Goal: Task Accomplishment & Management: Use online tool/utility

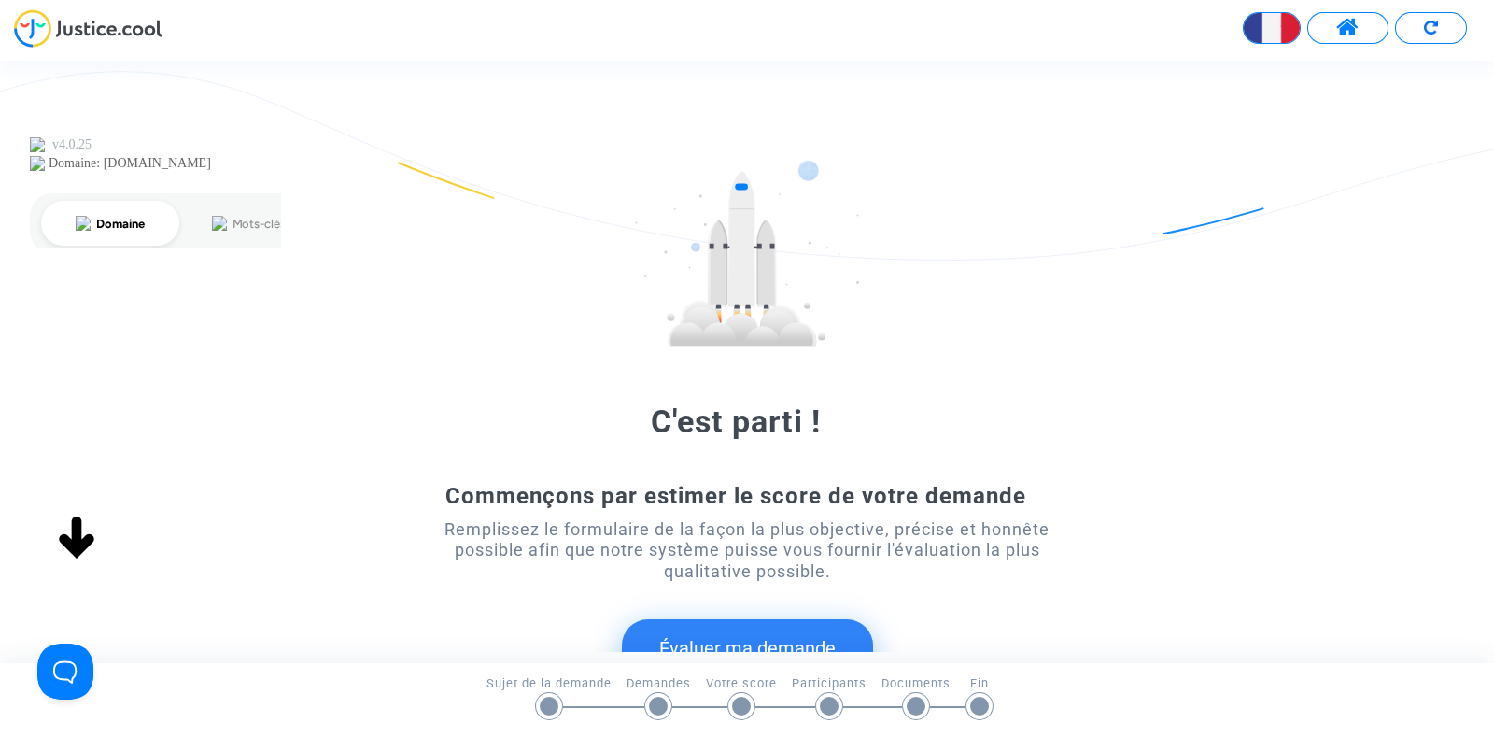
click at [1341, 28] on span at bounding box center [1347, 28] width 23 height 24
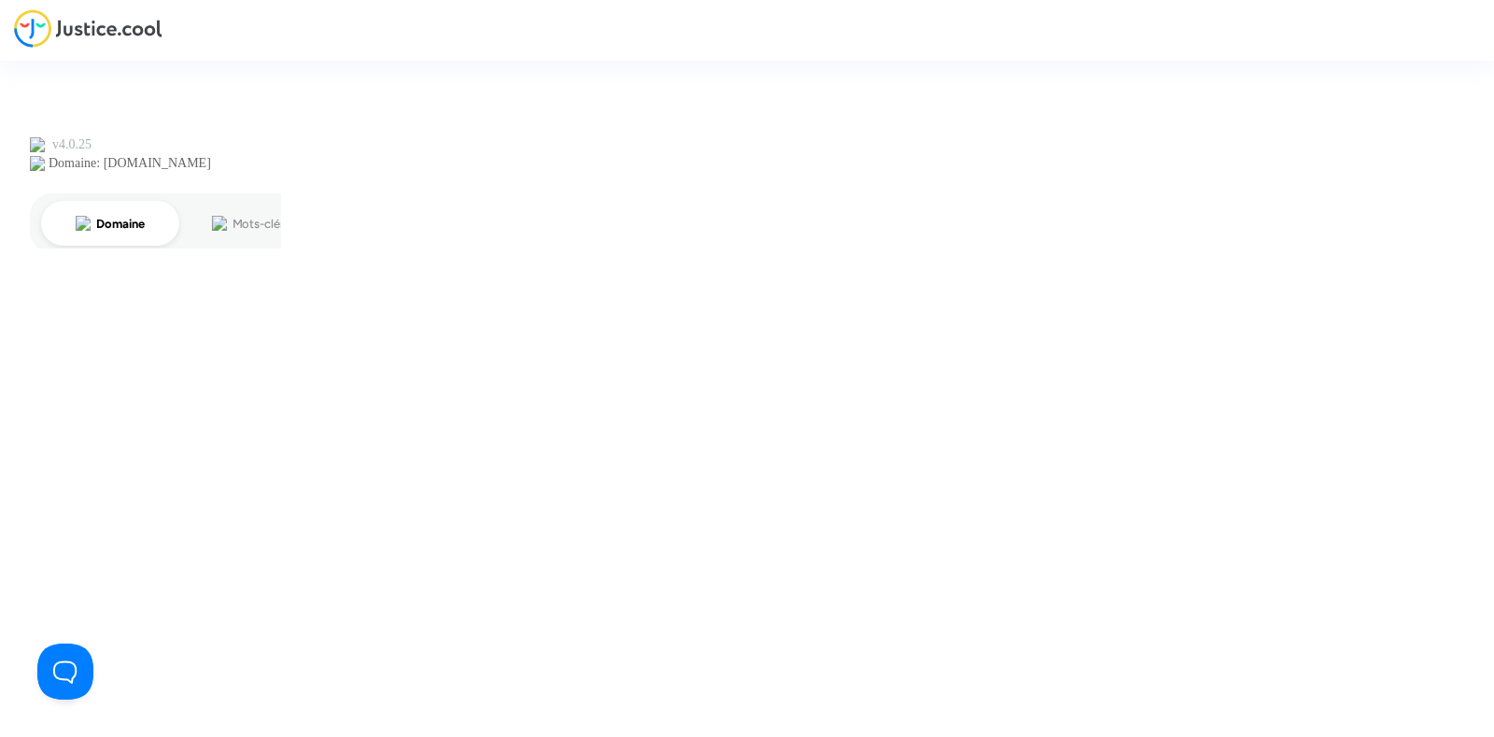
type input "joyce@pitcher-avocat.fr"
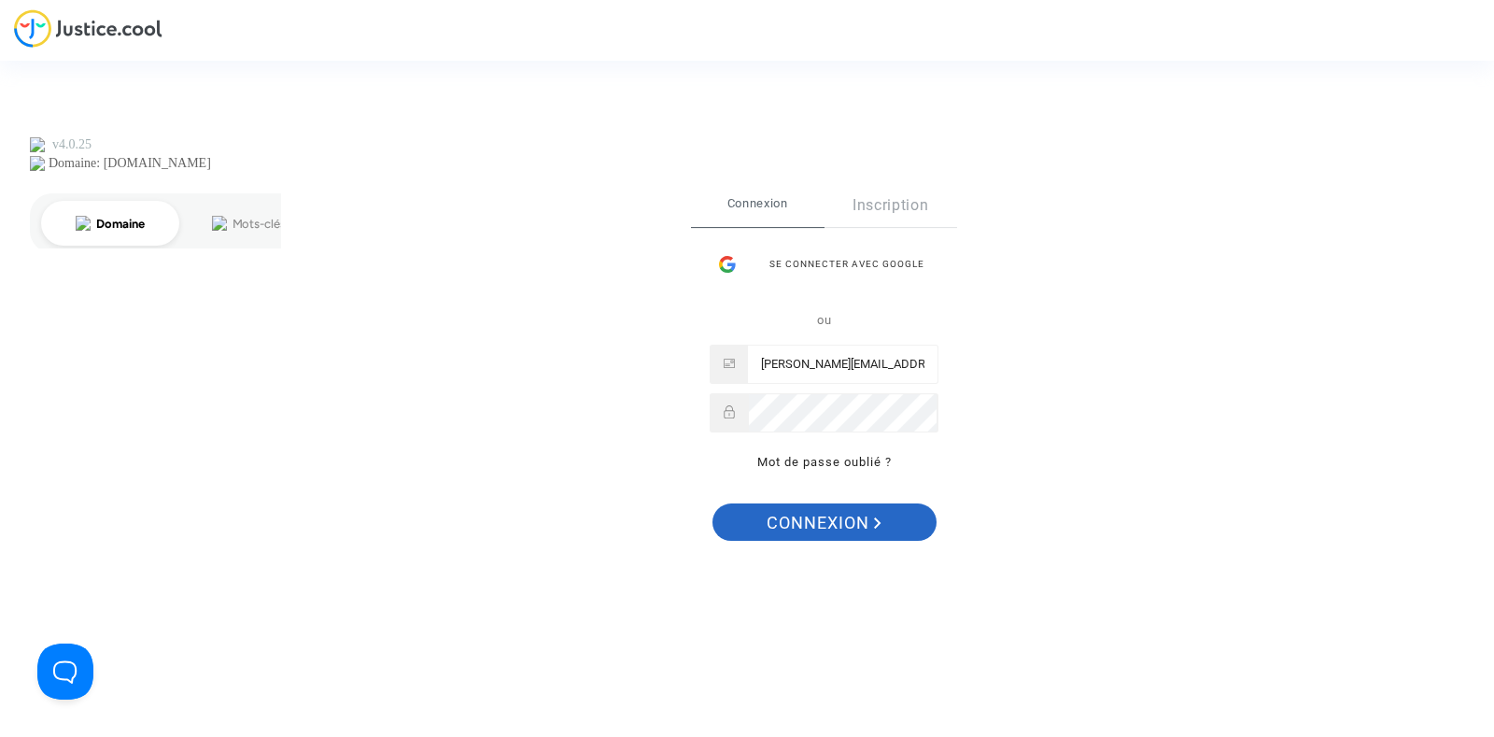
click at [768, 515] on span "Connexion" at bounding box center [824, 522] width 115 height 39
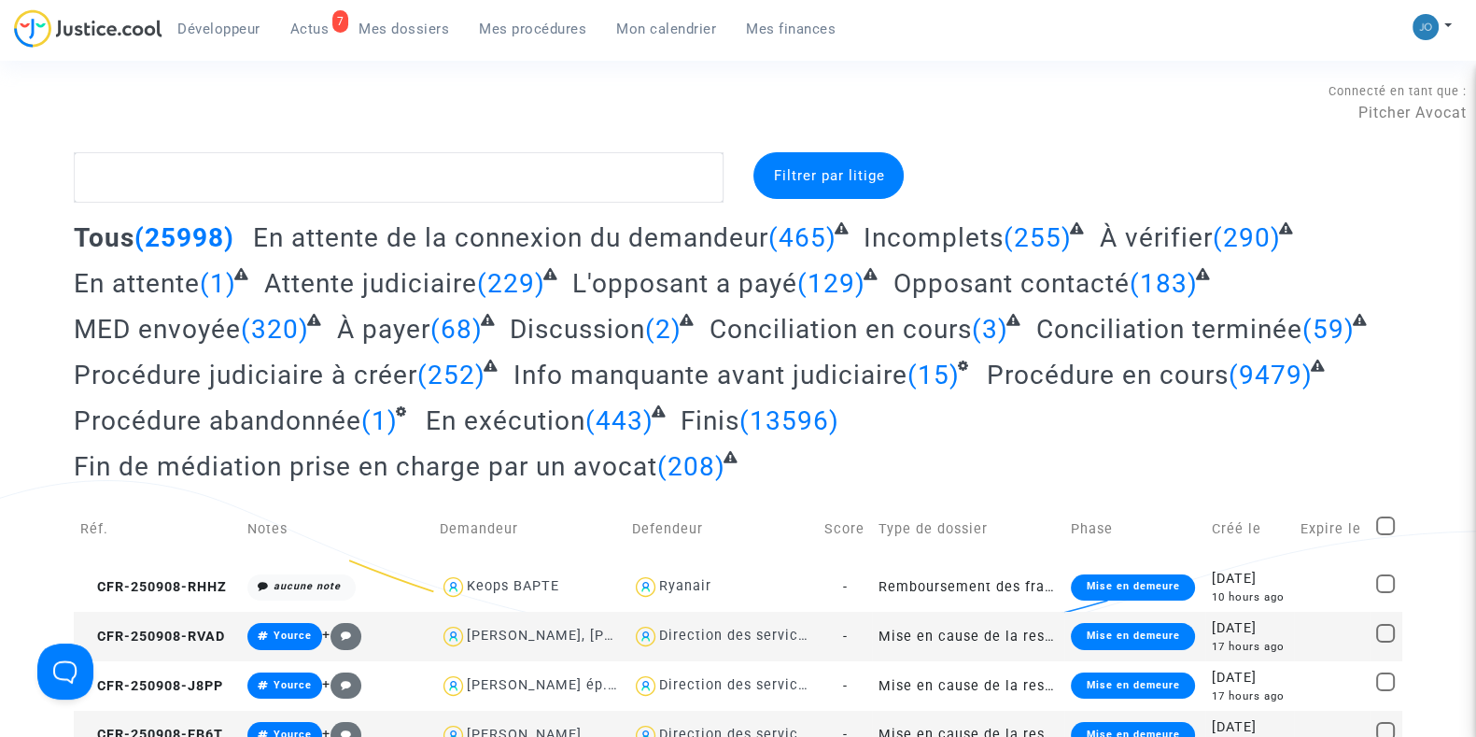
click at [428, 107] on div "Connecté en tant que : Pitcher Avocat" at bounding box center [733, 101] width 1467 height 45
click at [635, 21] on span "Mon calendrier" at bounding box center [666, 29] width 100 height 17
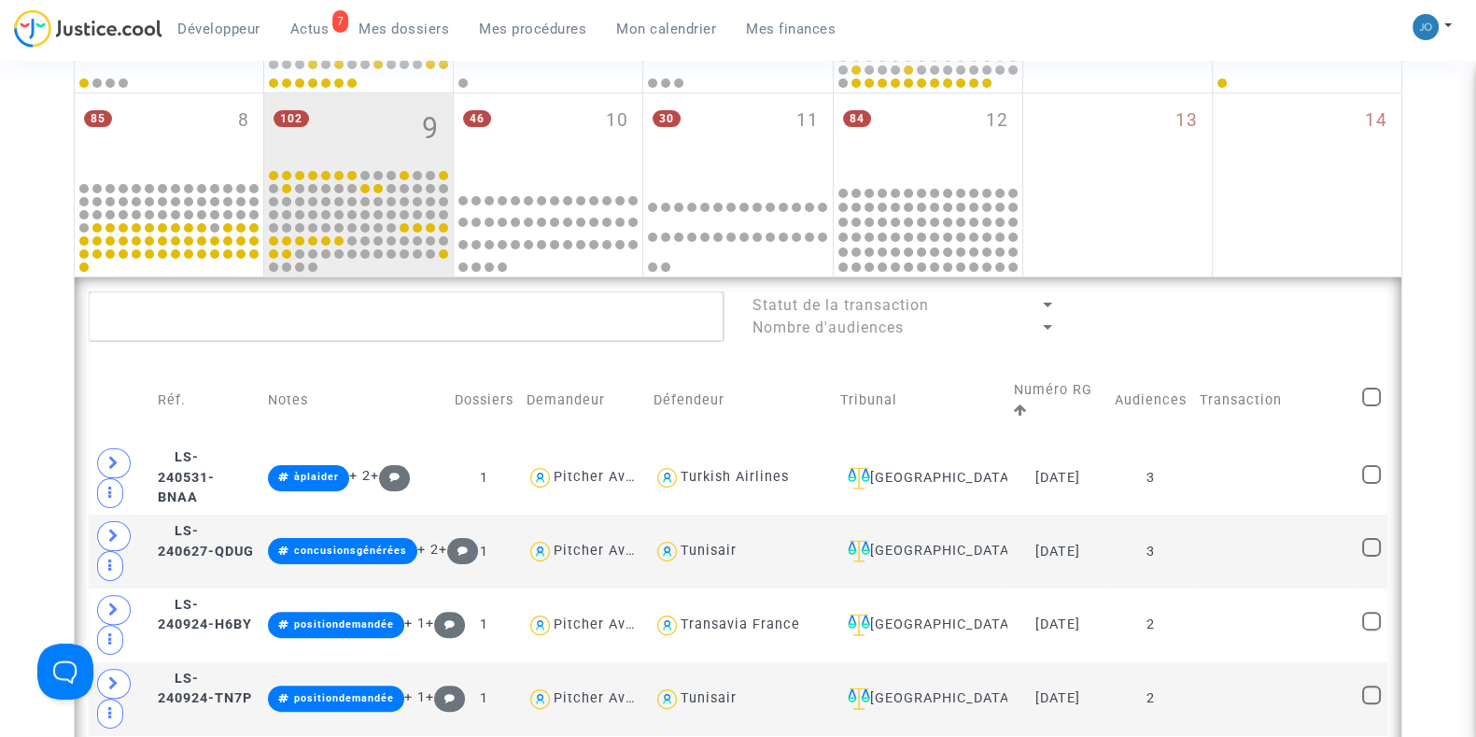
scroll to position [539, 0]
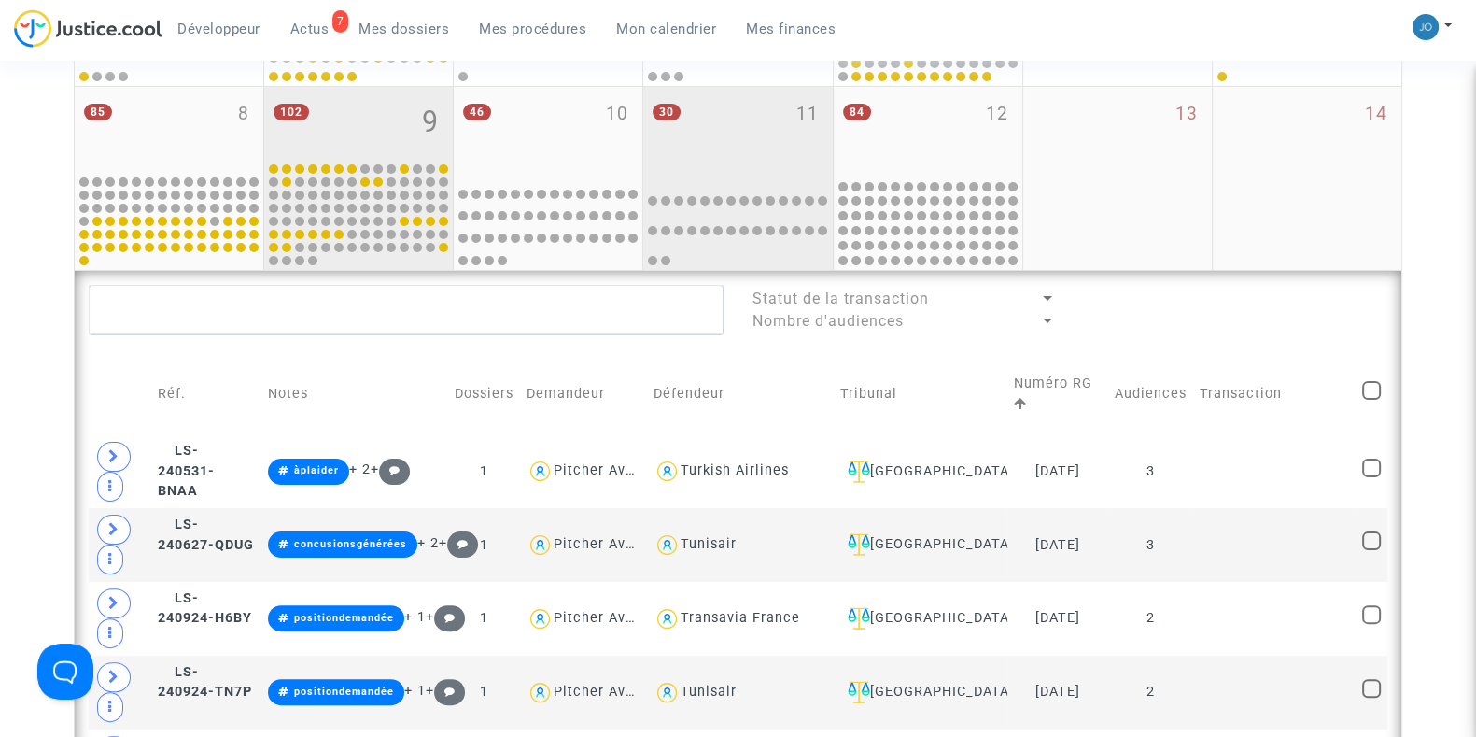
click at [772, 161] on div "30 11" at bounding box center [737, 131] width 189 height 89
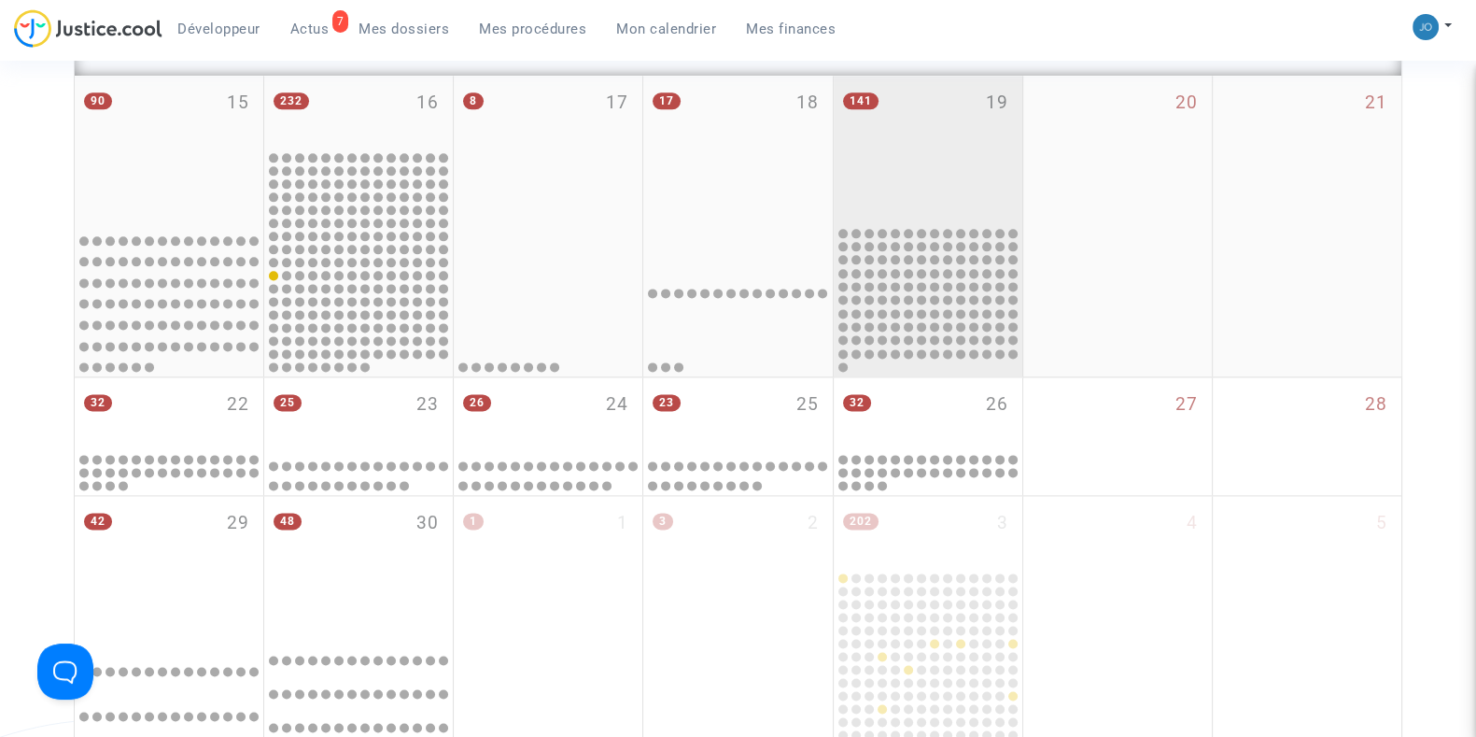
click at [923, 128] on div "141 19" at bounding box center [928, 150] width 189 height 148
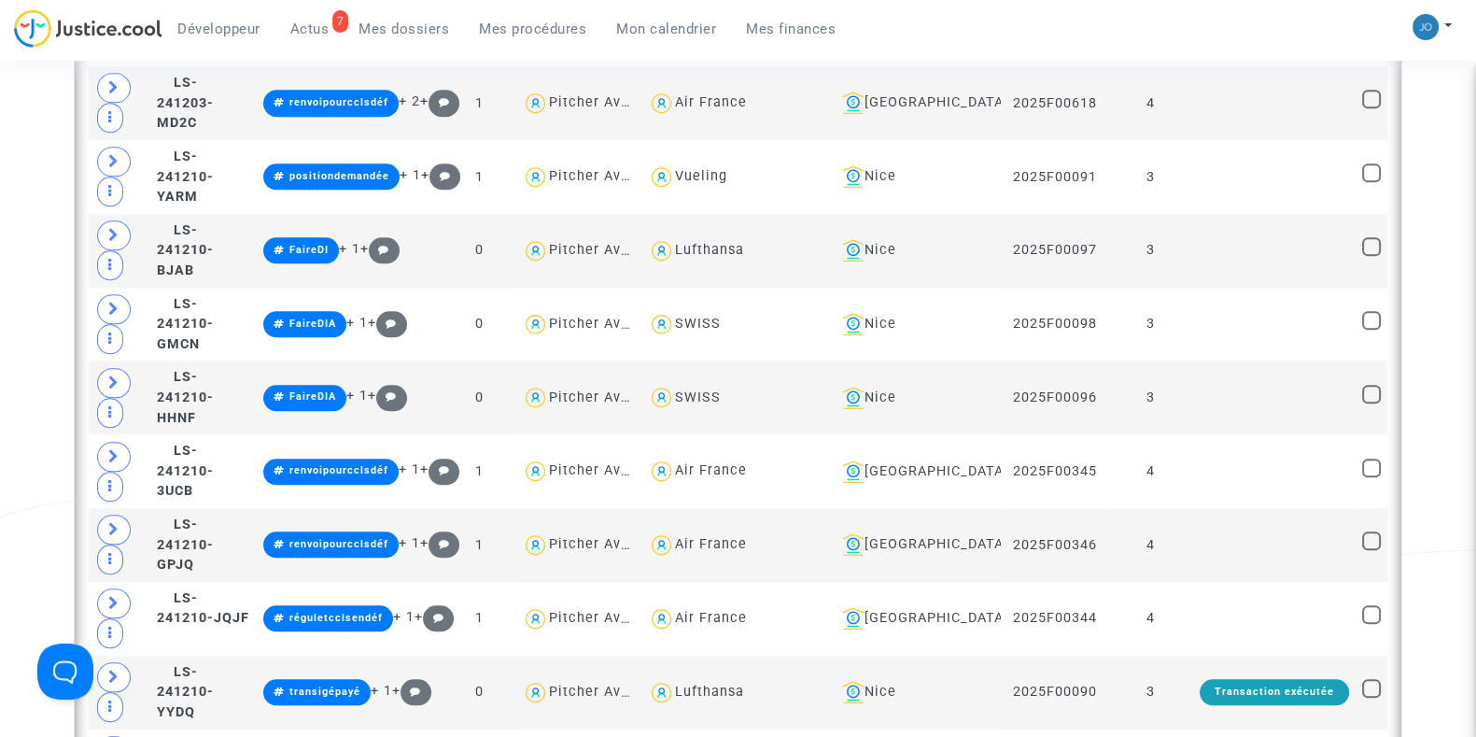
scroll to position [2453, 0]
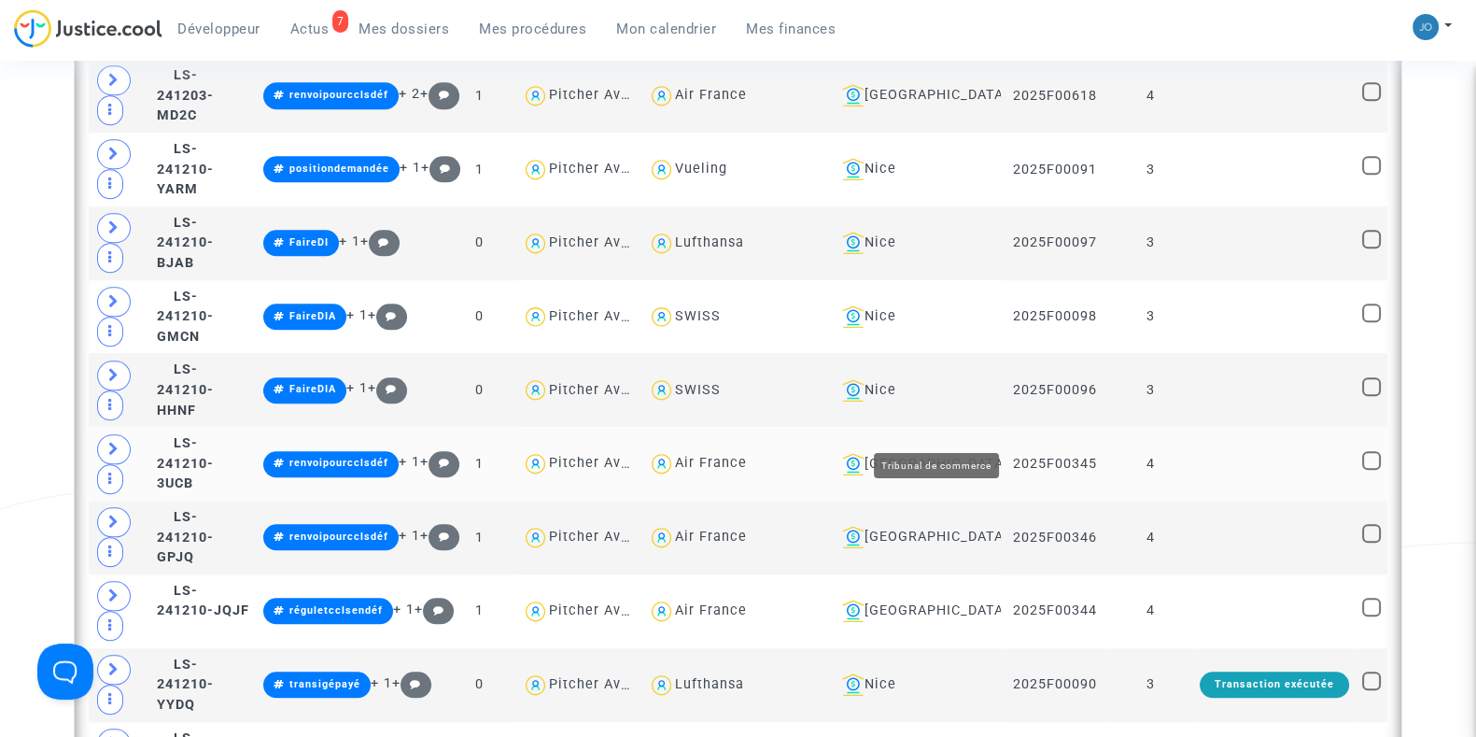
click at [958, 453] on div "[GEOGRAPHIC_DATA]" at bounding box center [915, 464] width 160 height 22
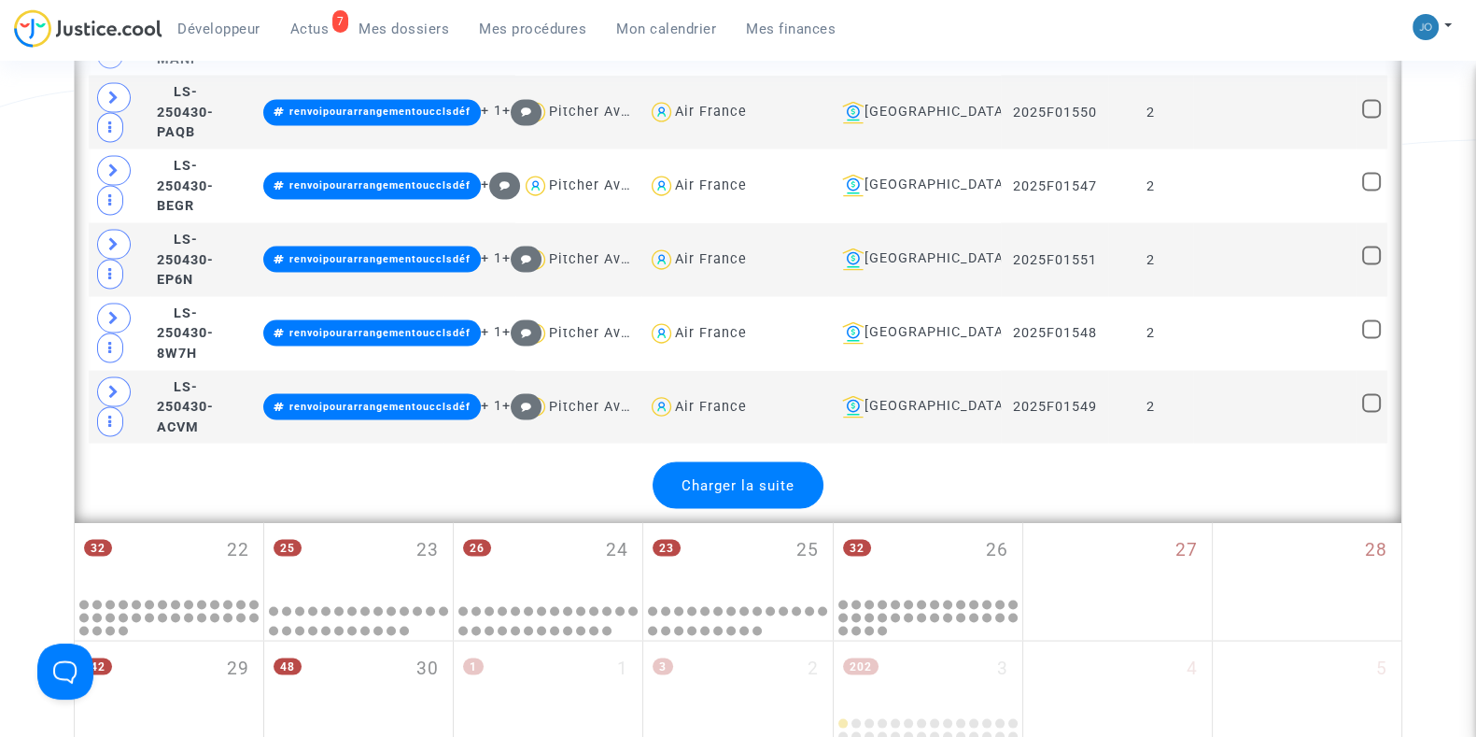
scroll to position [4497, 0]
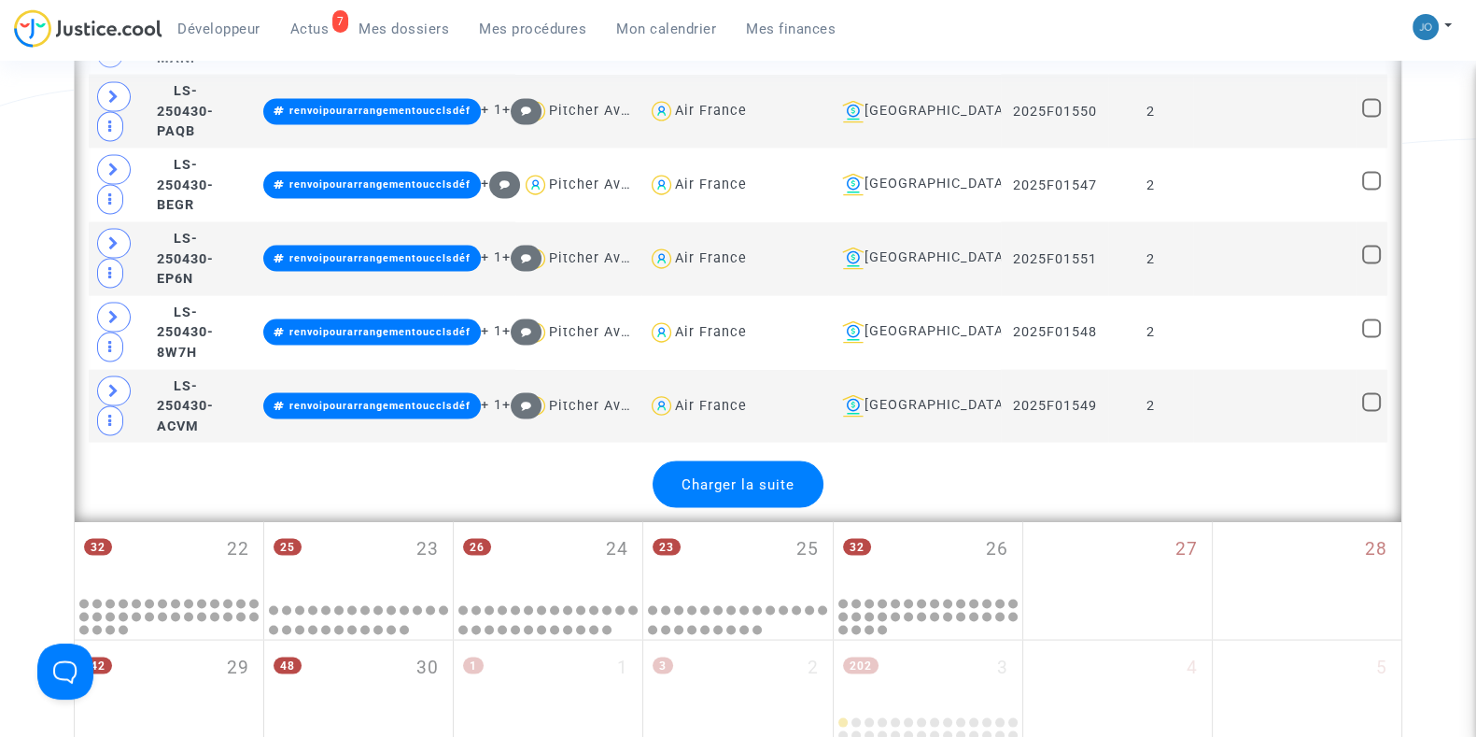
click at [717, 476] on span "Charger la suite" at bounding box center [738, 484] width 113 height 17
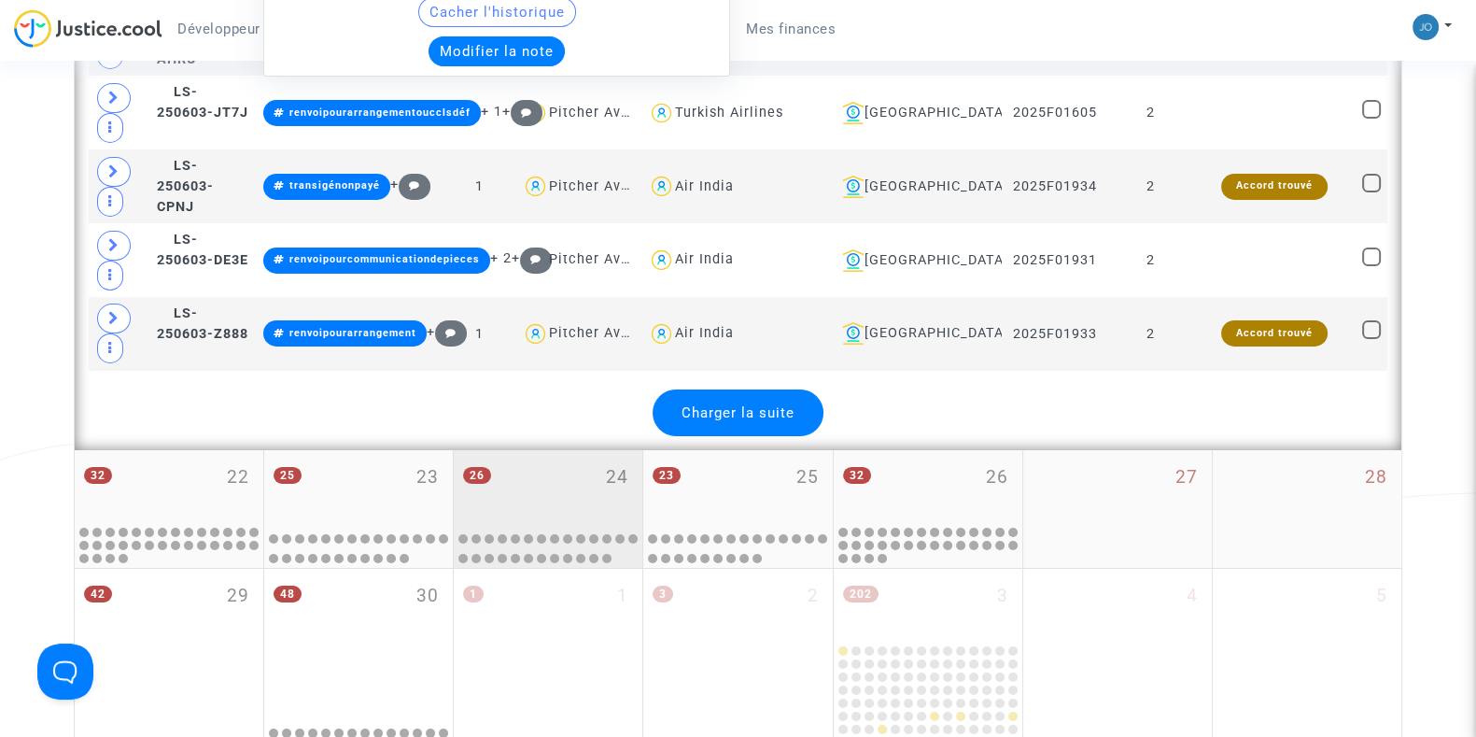
scroll to position [8259, 0]
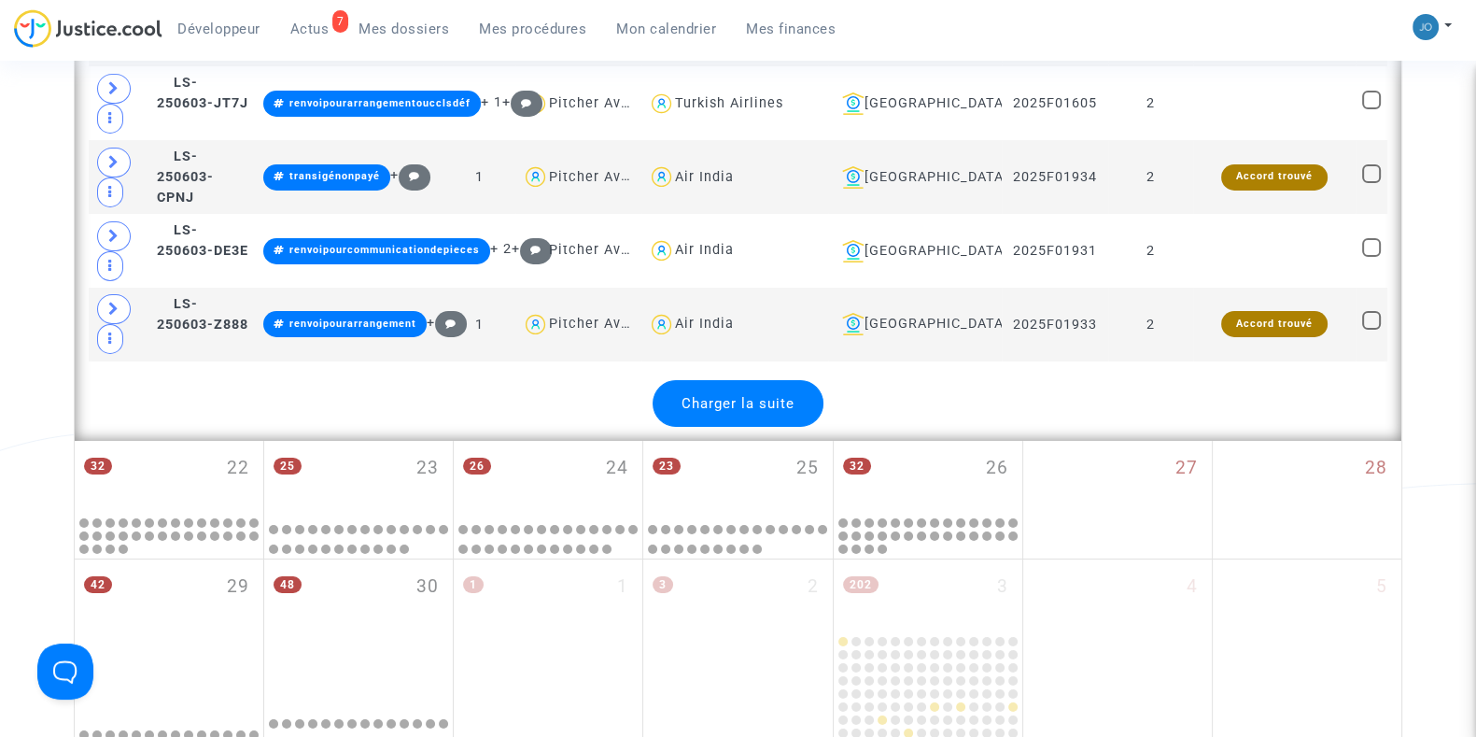
click at [749, 395] on span "Charger la suite" at bounding box center [738, 403] width 113 height 17
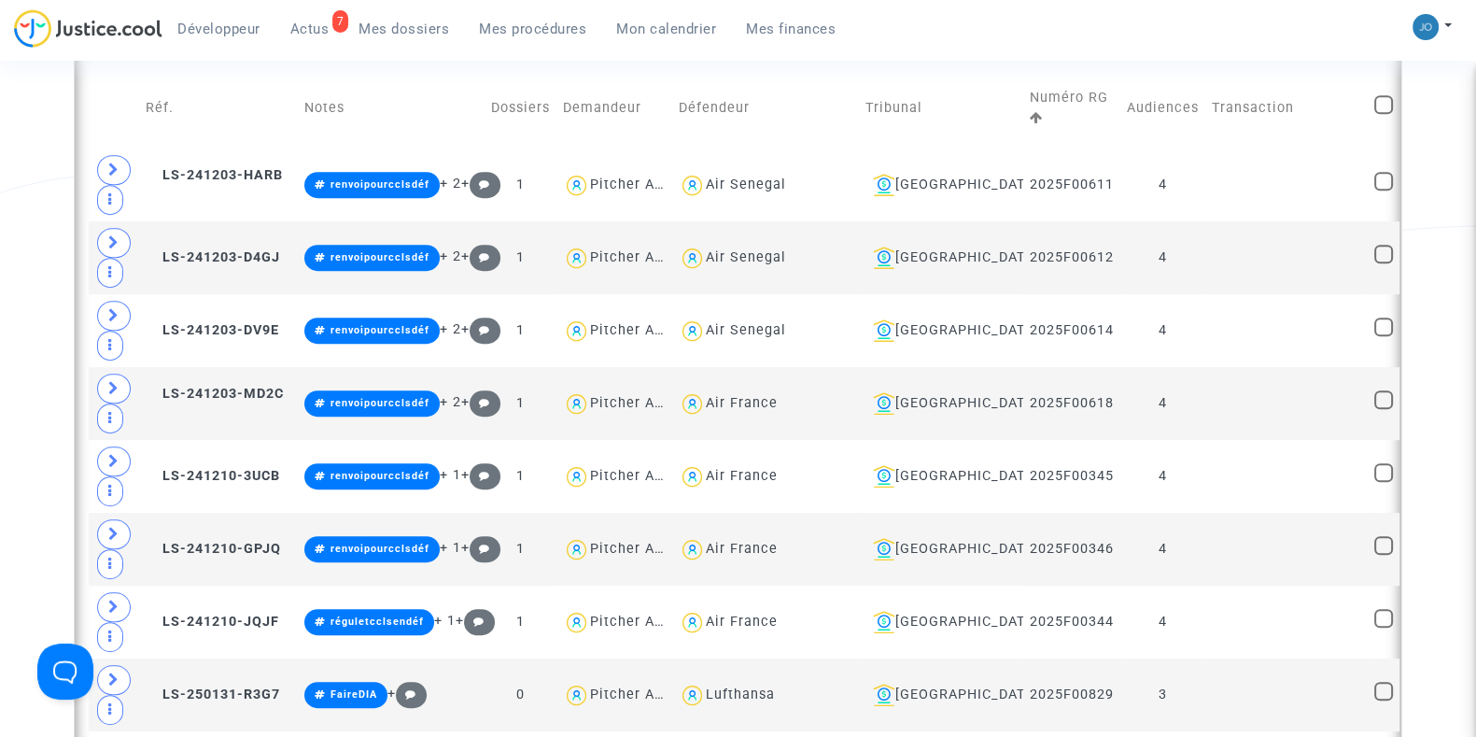
scroll to position [962, 0]
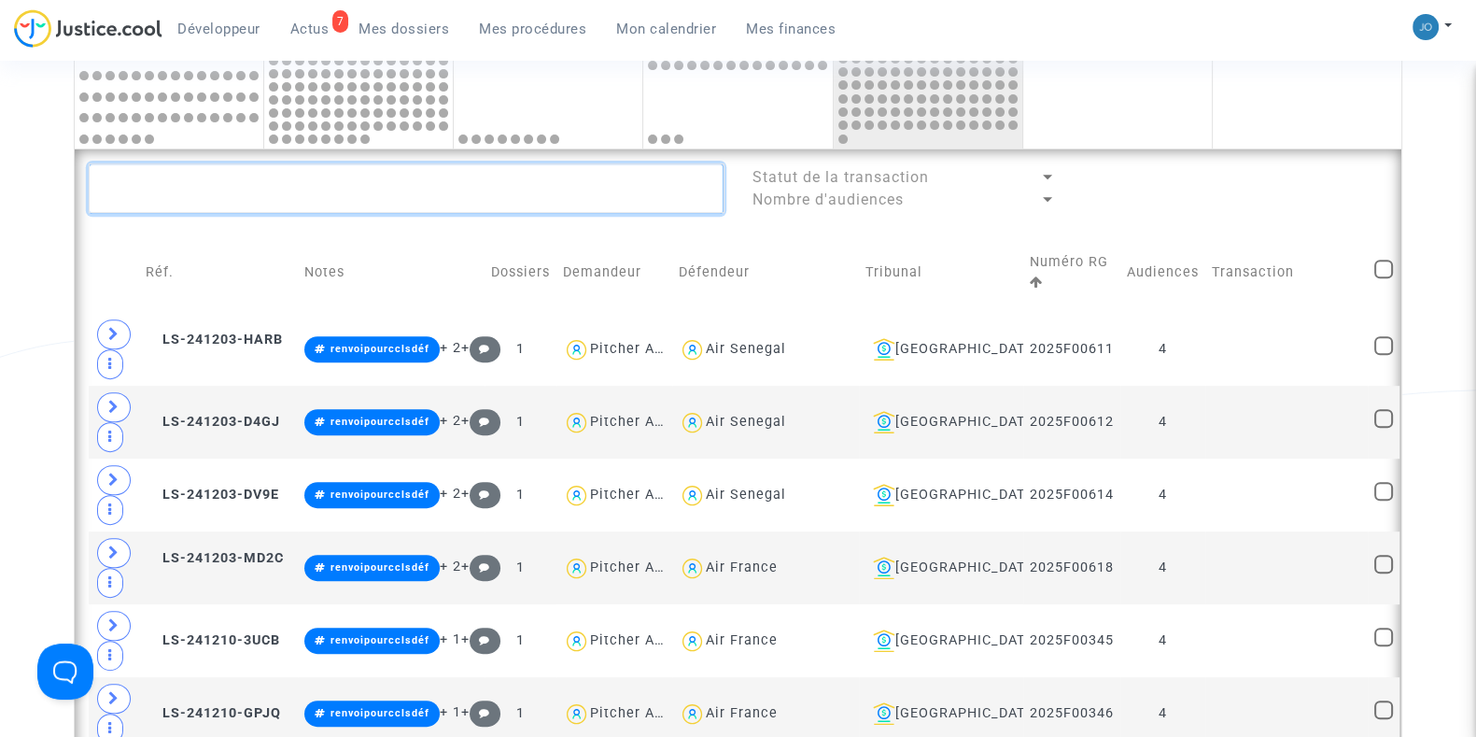
click at [607, 203] on textarea at bounding box center [406, 188] width 635 height 50
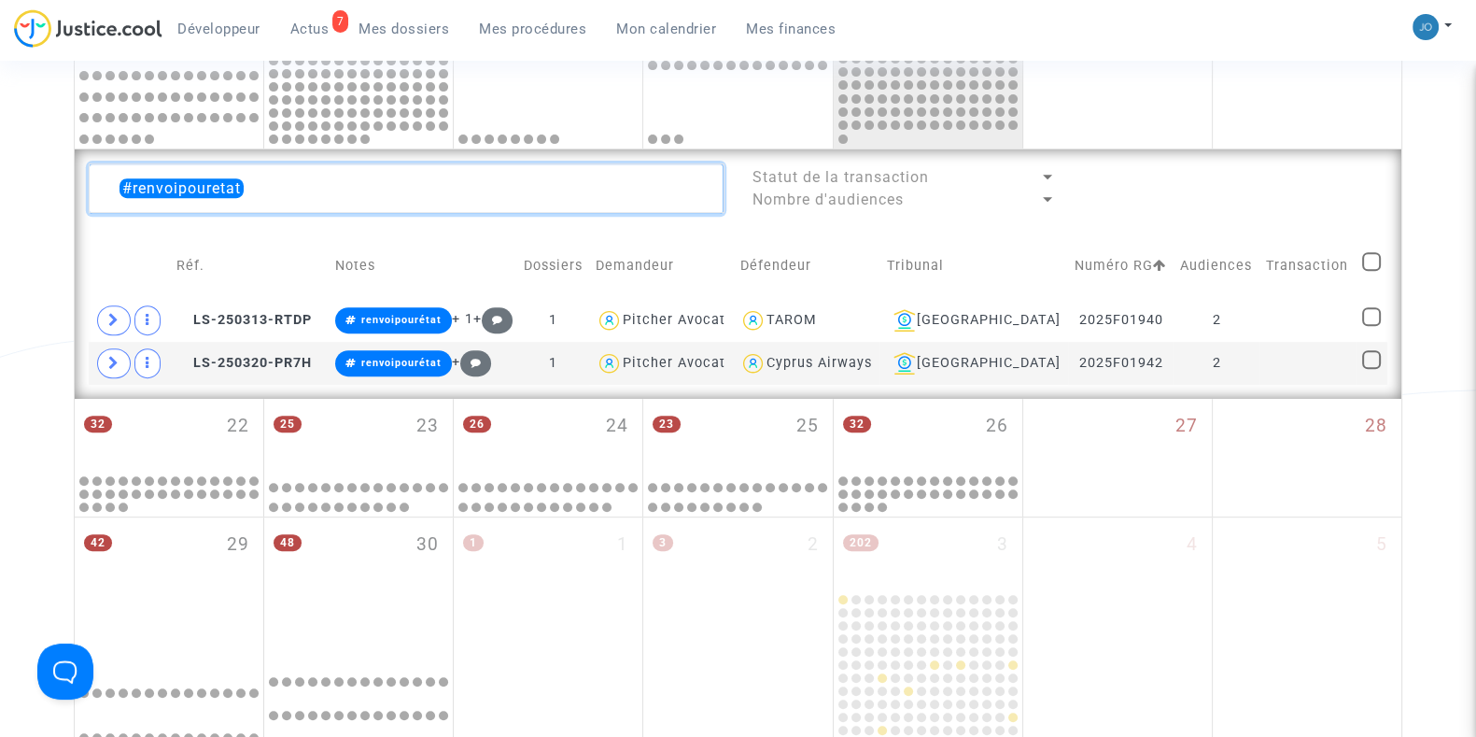
click at [621, 185] on textarea at bounding box center [406, 188] width 635 height 50
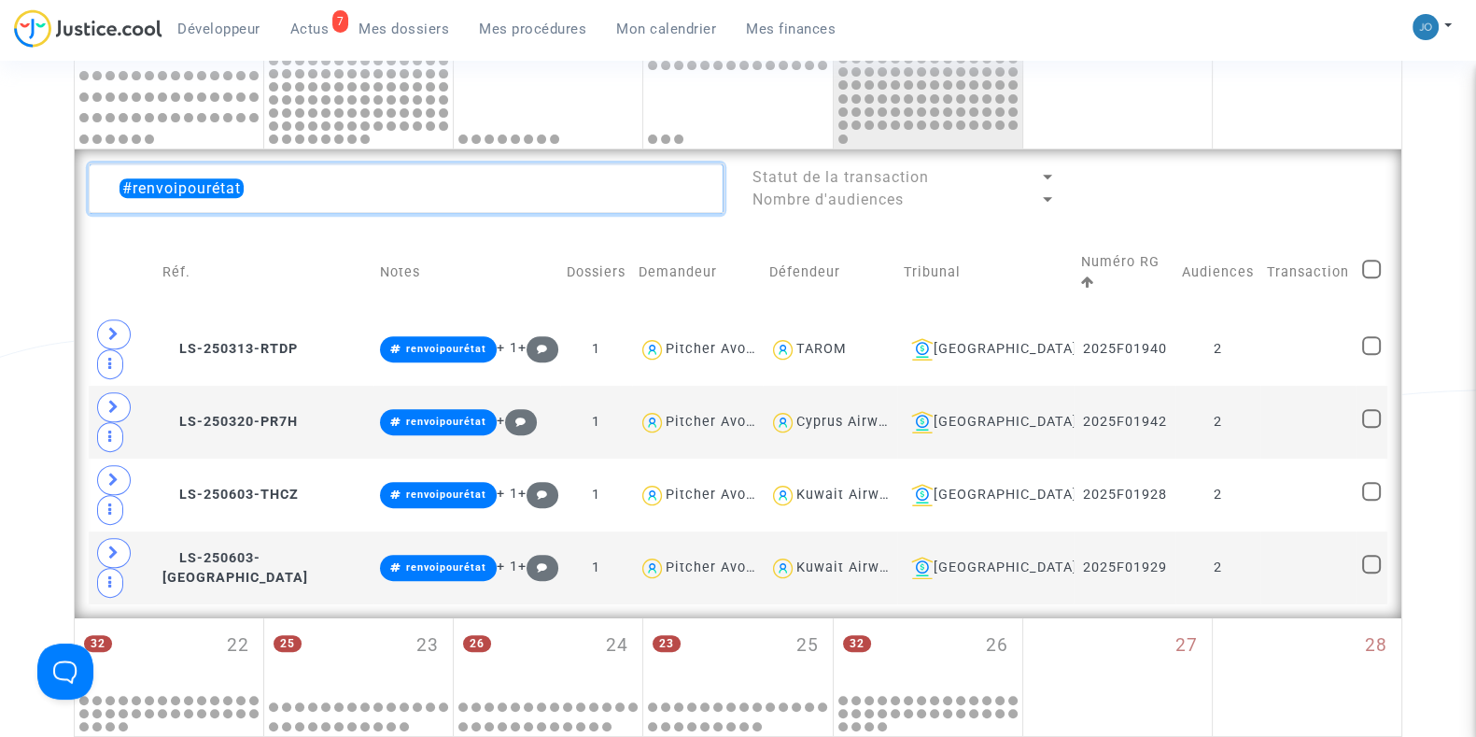
click at [621, 185] on textarea at bounding box center [406, 188] width 635 height 50
type textarea "#renvoipourétat"
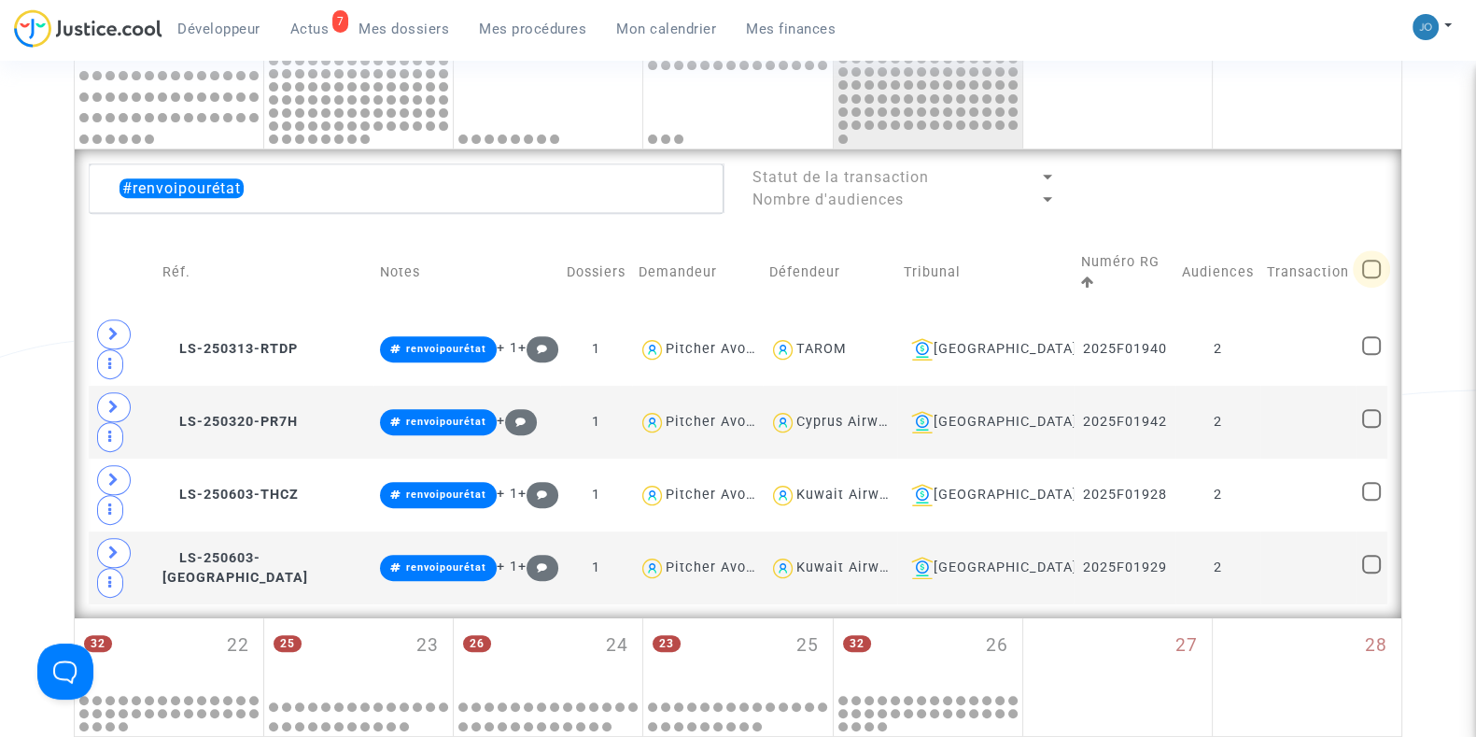
click at [1363, 263] on span at bounding box center [1371, 269] width 19 height 19
click at [1371, 278] on input "checkbox" at bounding box center [1371, 278] width 1 height 1
checkbox input "true"
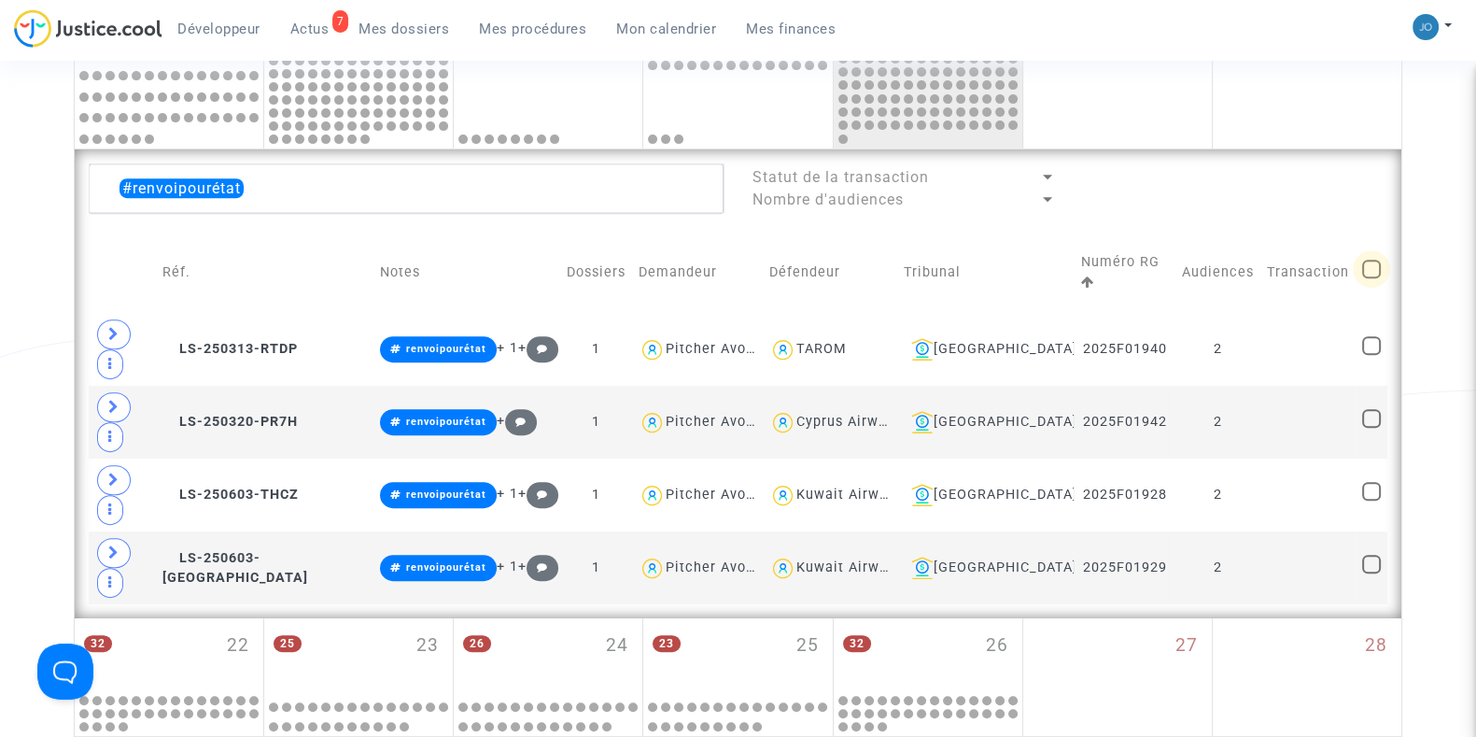
checkbox input "true"
click at [1283, 183] on span "Sélection" at bounding box center [1298, 186] width 67 height 17
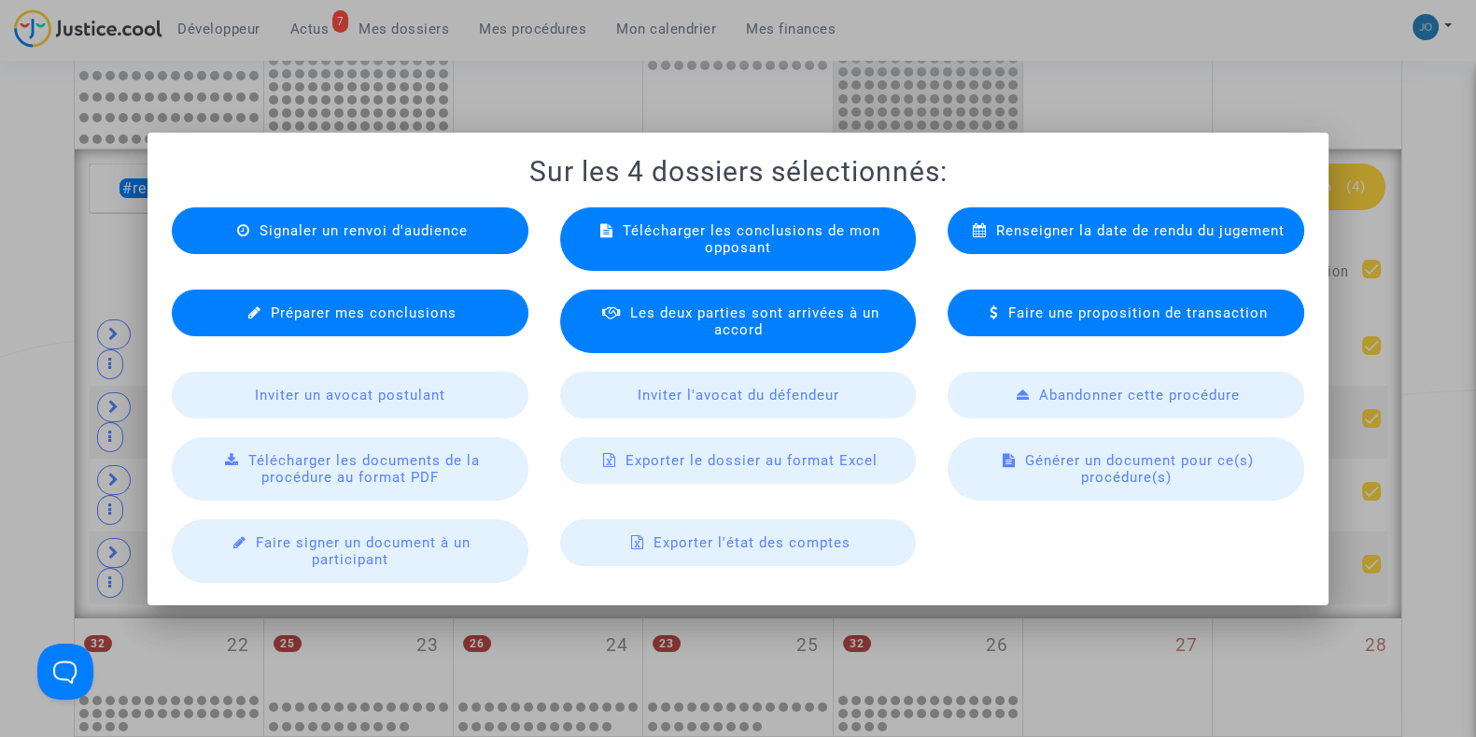
click at [854, 462] on span "Exporter le dossier au format Excel" at bounding box center [752, 460] width 252 height 17
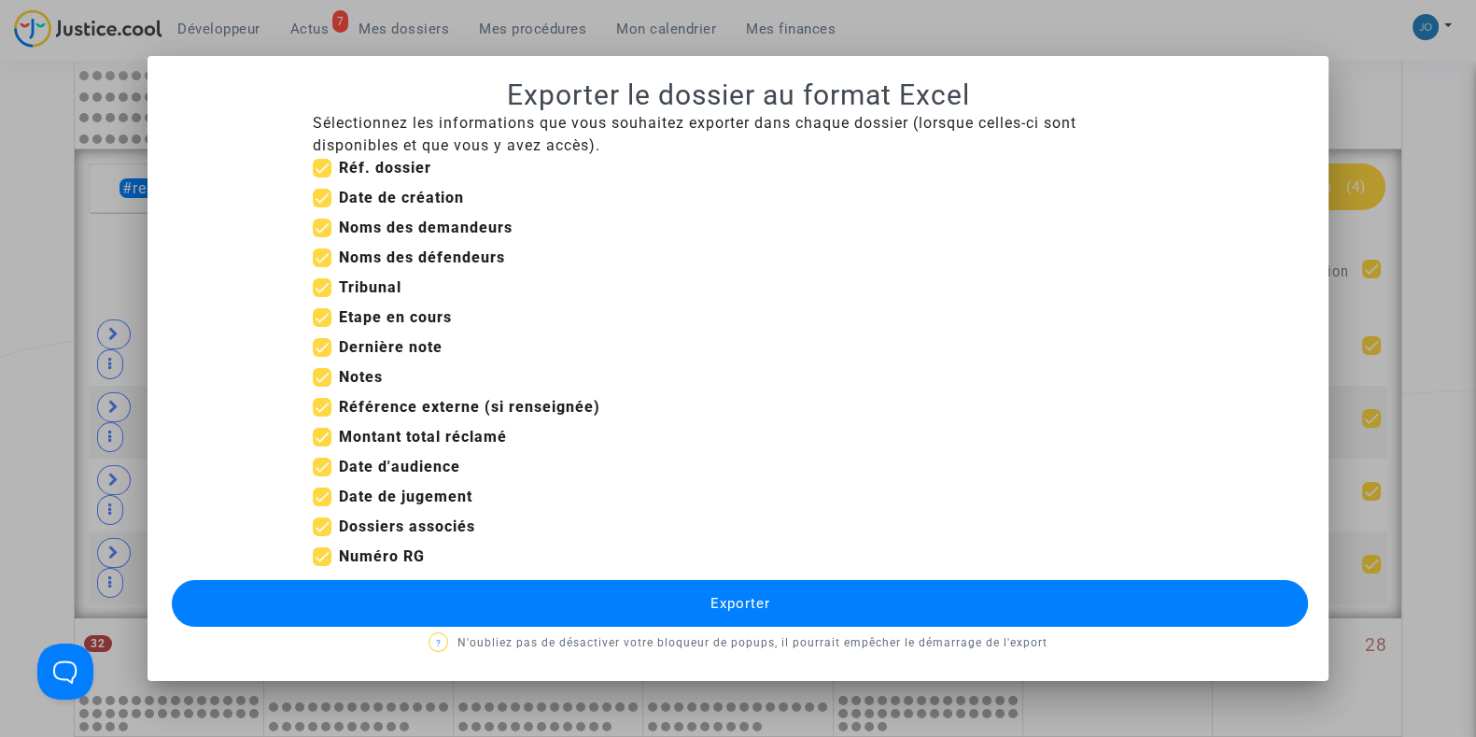
click at [696, 603] on button "Exporter" at bounding box center [740, 603] width 1136 height 47
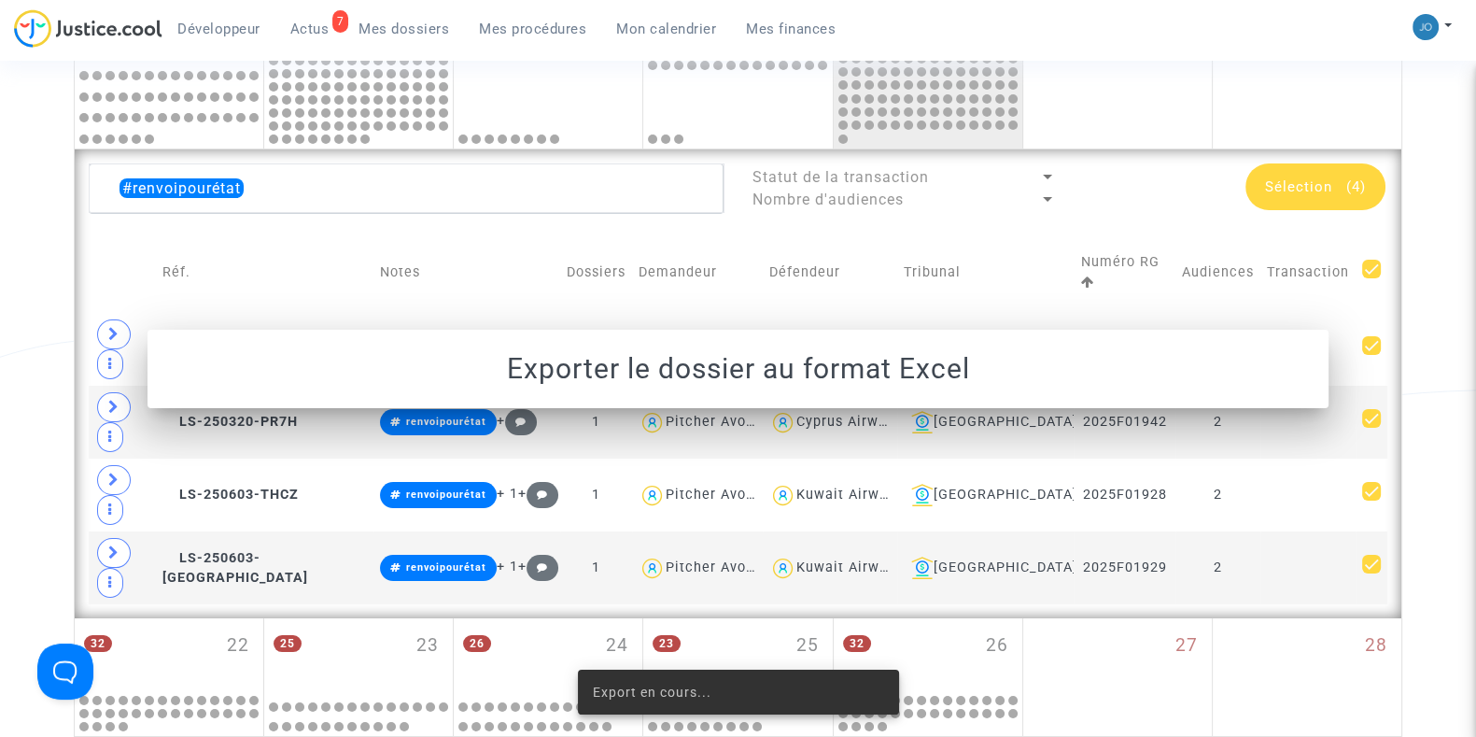
scroll to position [962, 0]
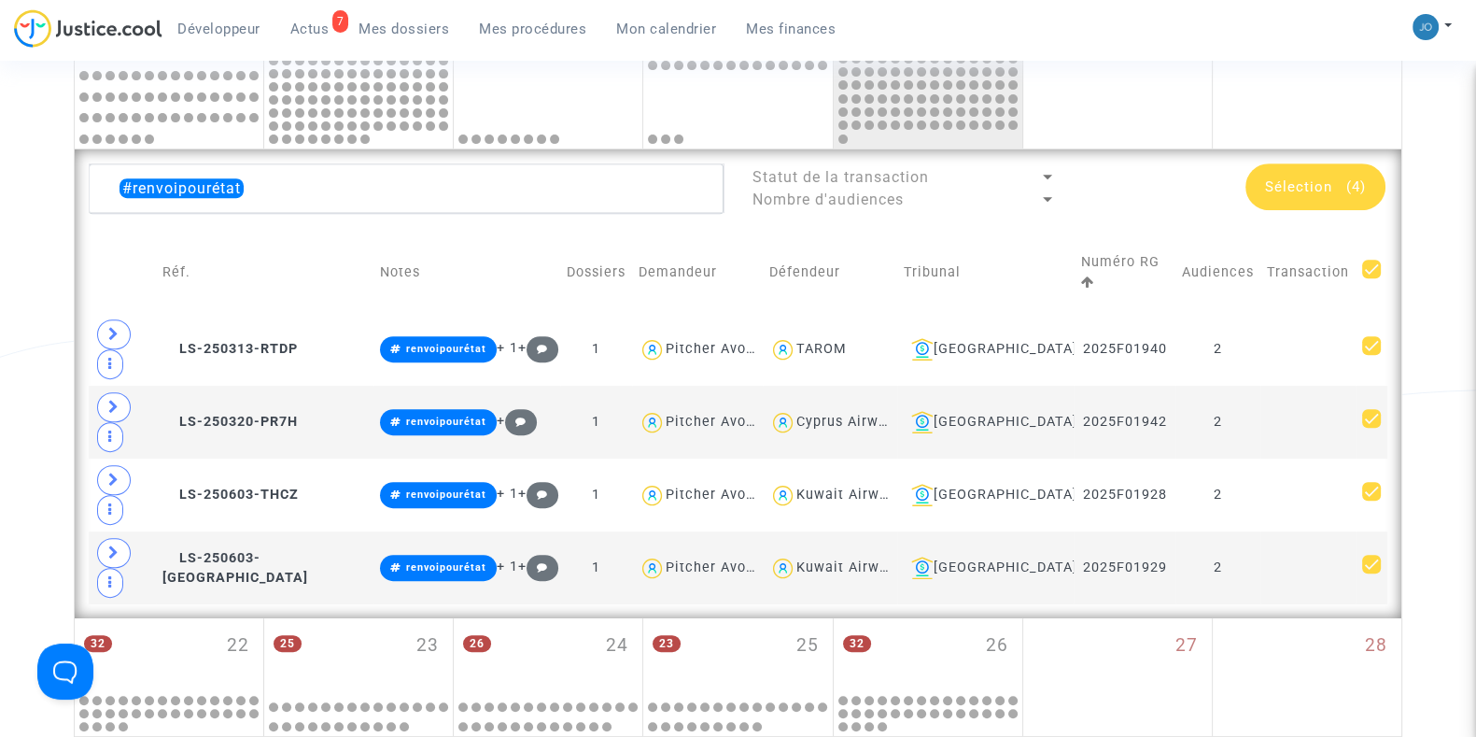
click at [1428, 151] on div "Date de clôture d'instruction Date de conciliation Date d'audience Date de juge…" at bounding box center [738, 102] width 1476 height 1822
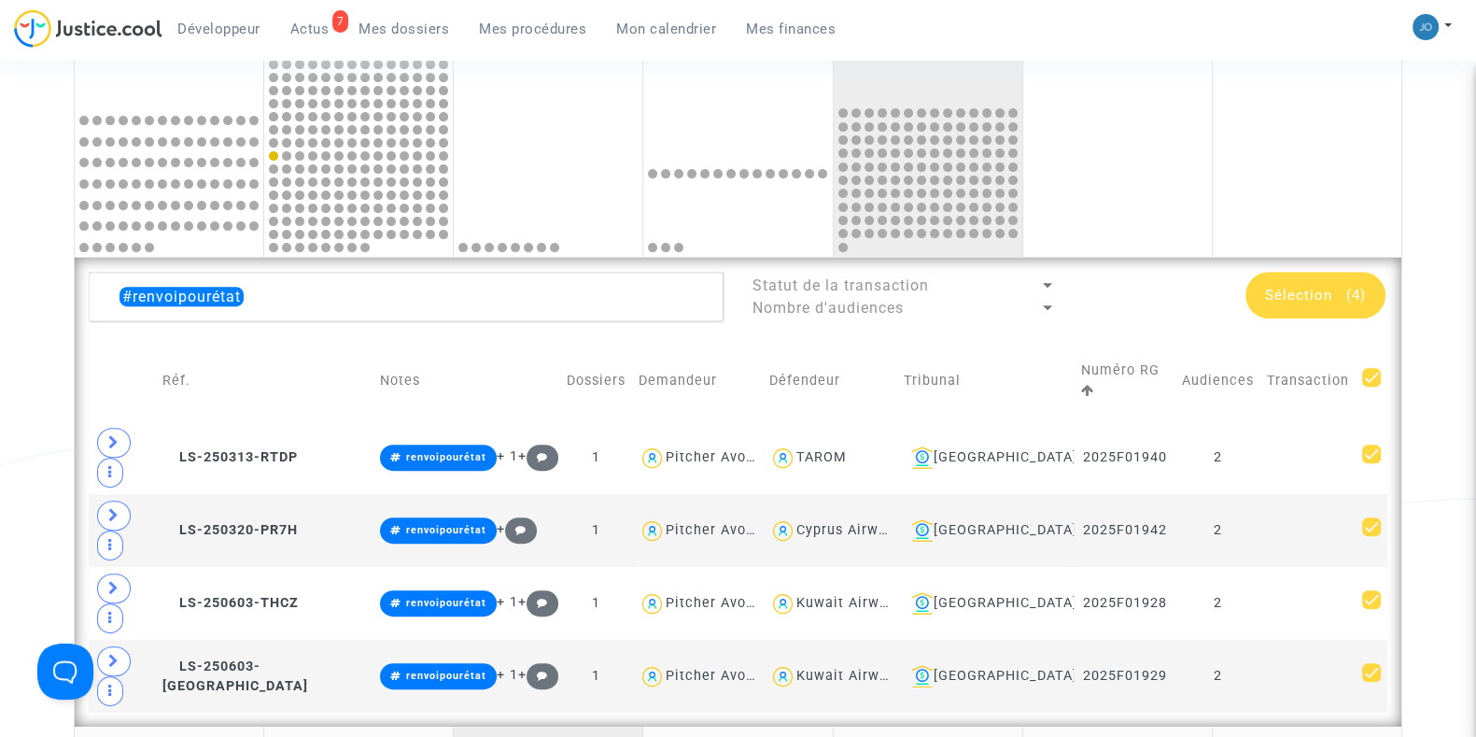
scroll to position [851, 0]
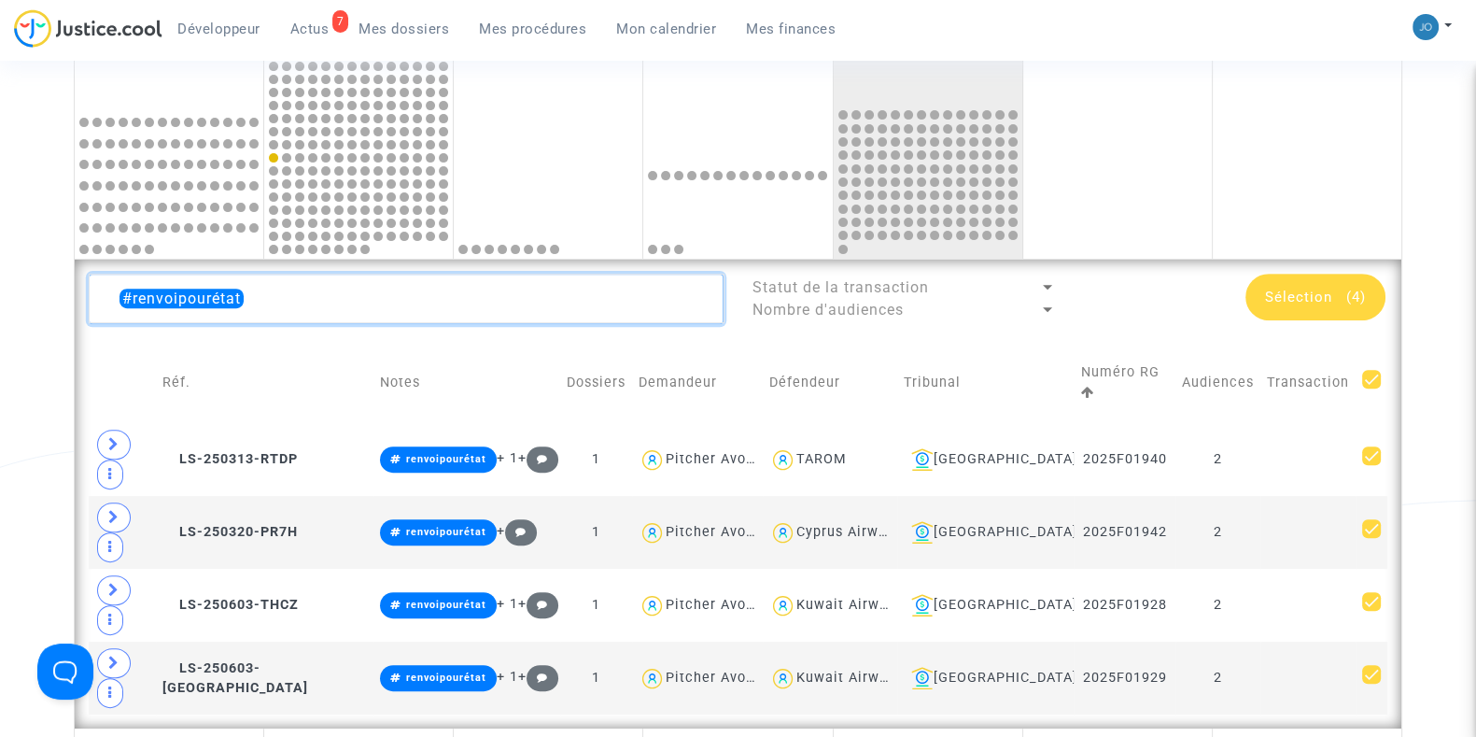
click at [500, 287] on textarea at bounding box center [406, 299] width 635 height 50
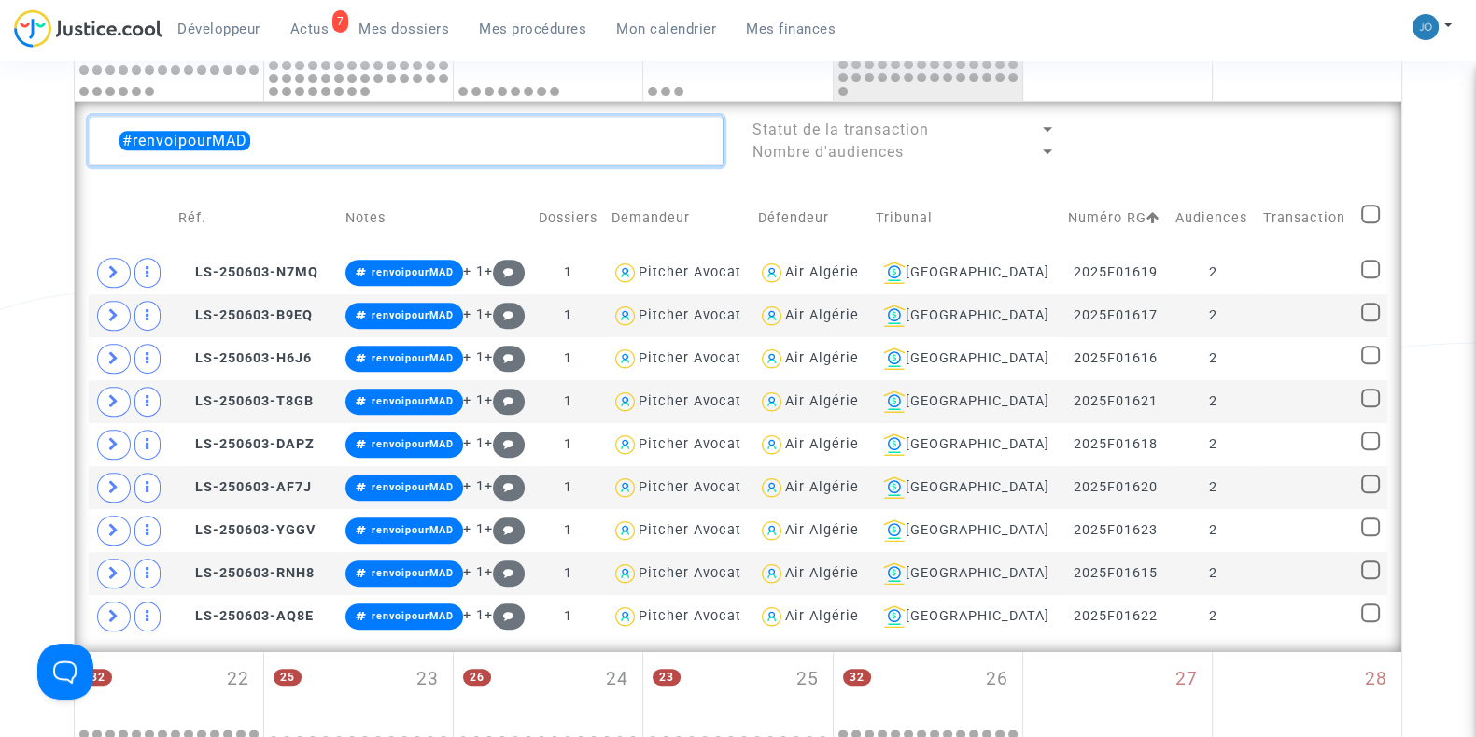
scroll to position [1010, 0]
type textarea "#renvoipourMAD"
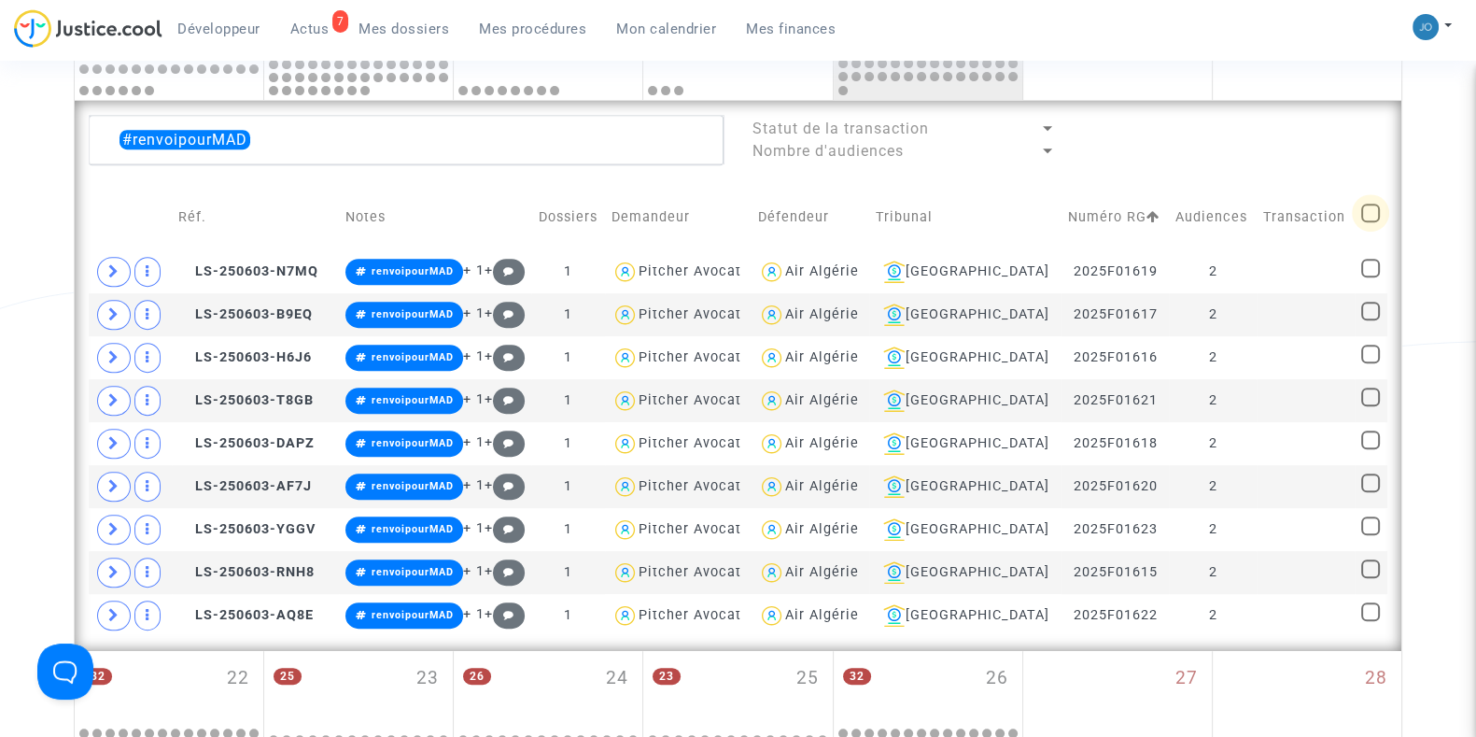
click at [1368, 216] on span at bounding box center [1370, 213] width 19 height 19
click at [1370, 222] on input "checkbox" at bounding box center [1370, 222] width 1 height 1
checkbox input "true"
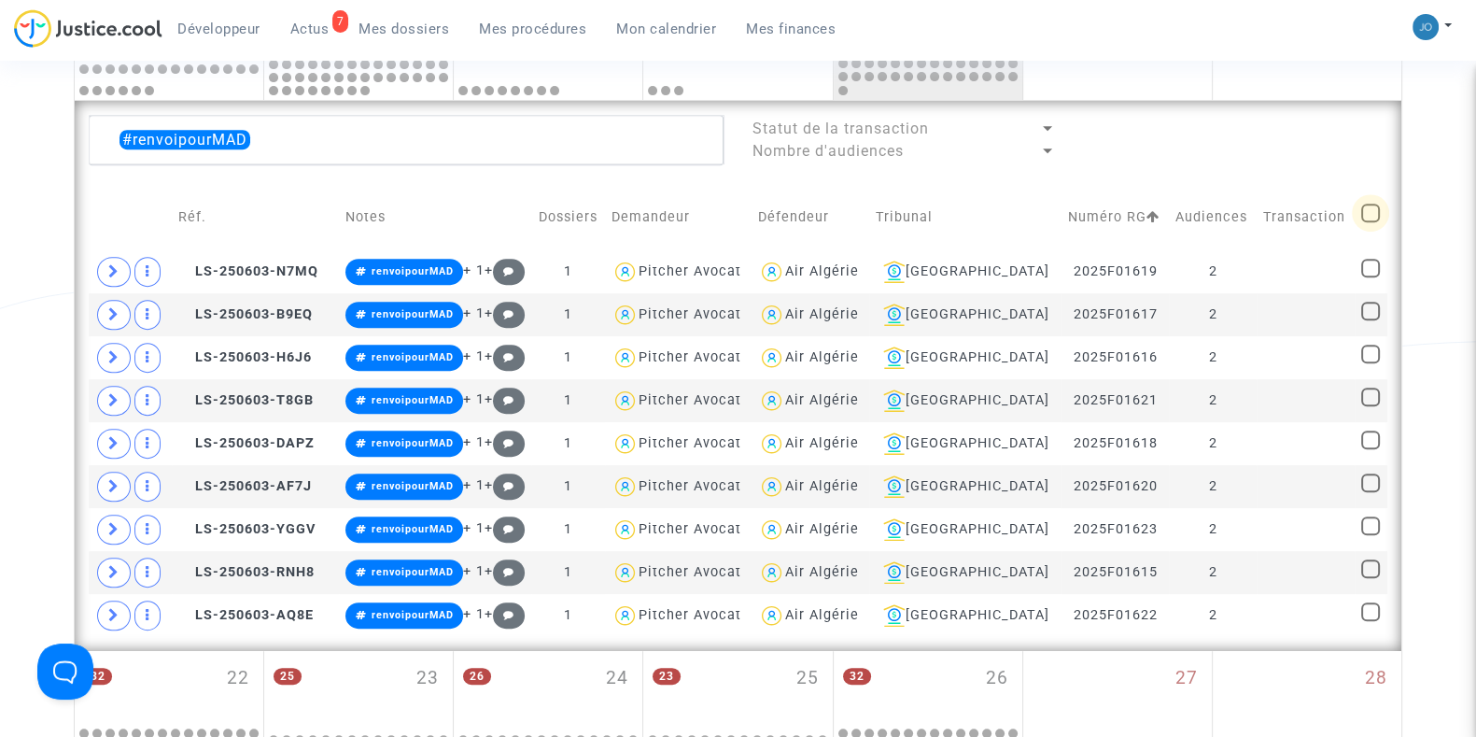
checkbox input "true"
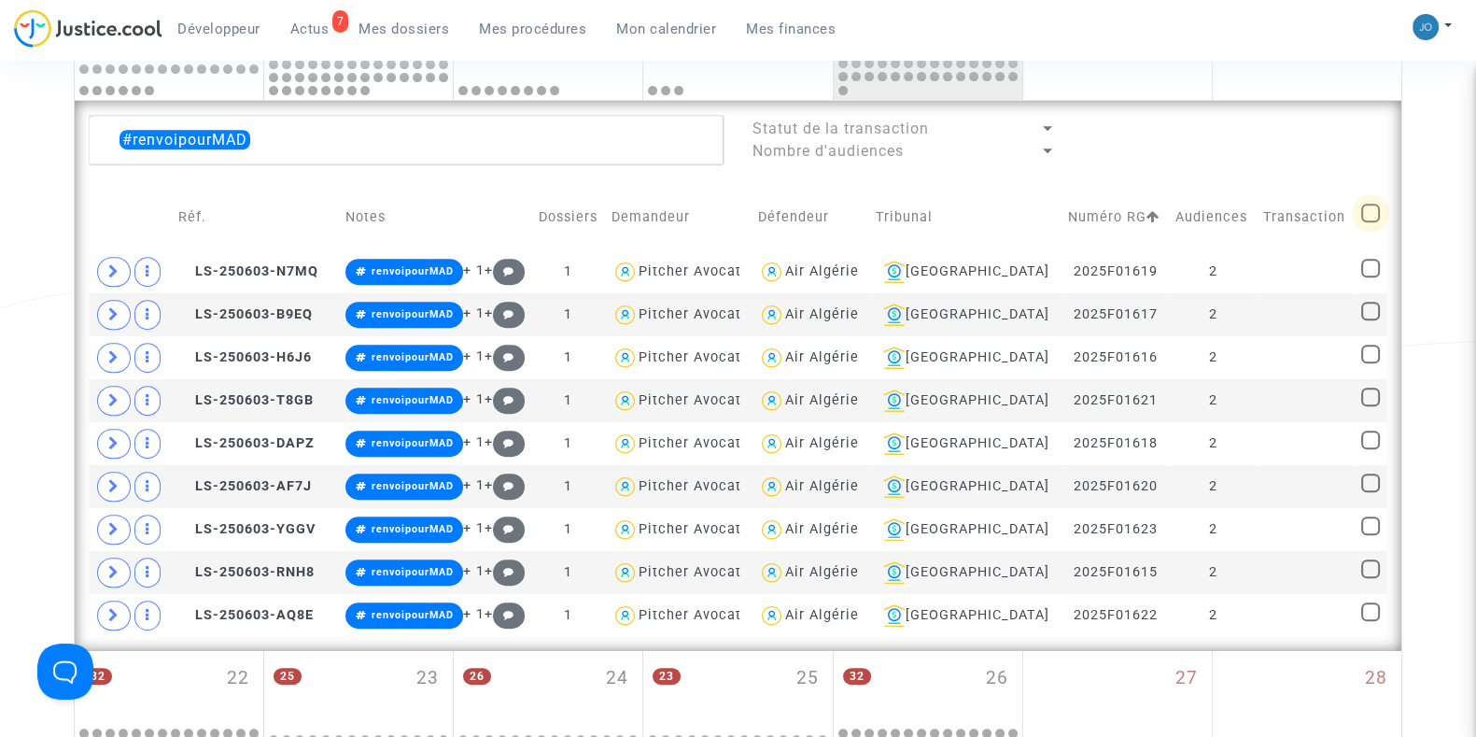
checkbox input "true"
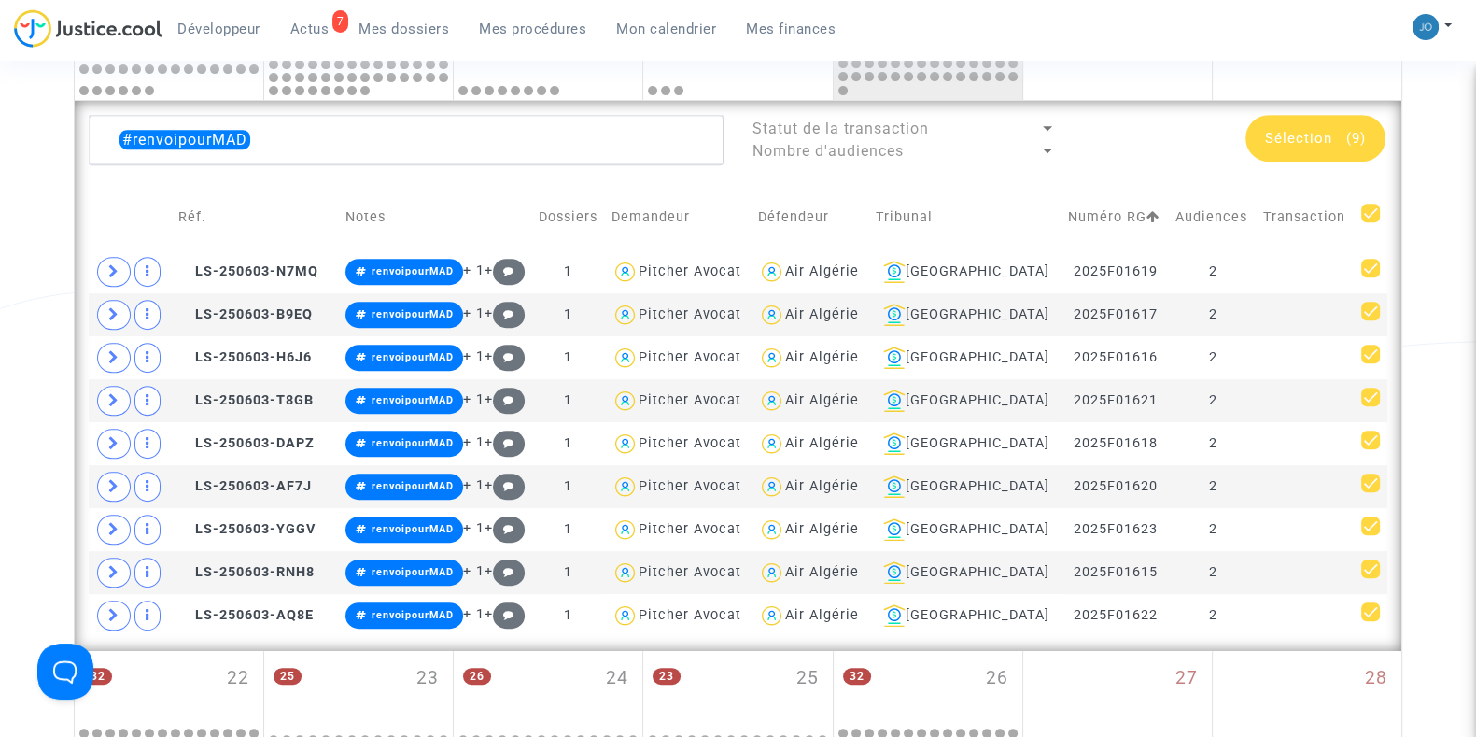
click at [1326, 125] on div "Sélection (9)" at bounding box center [1315, 138] width 140 height 47
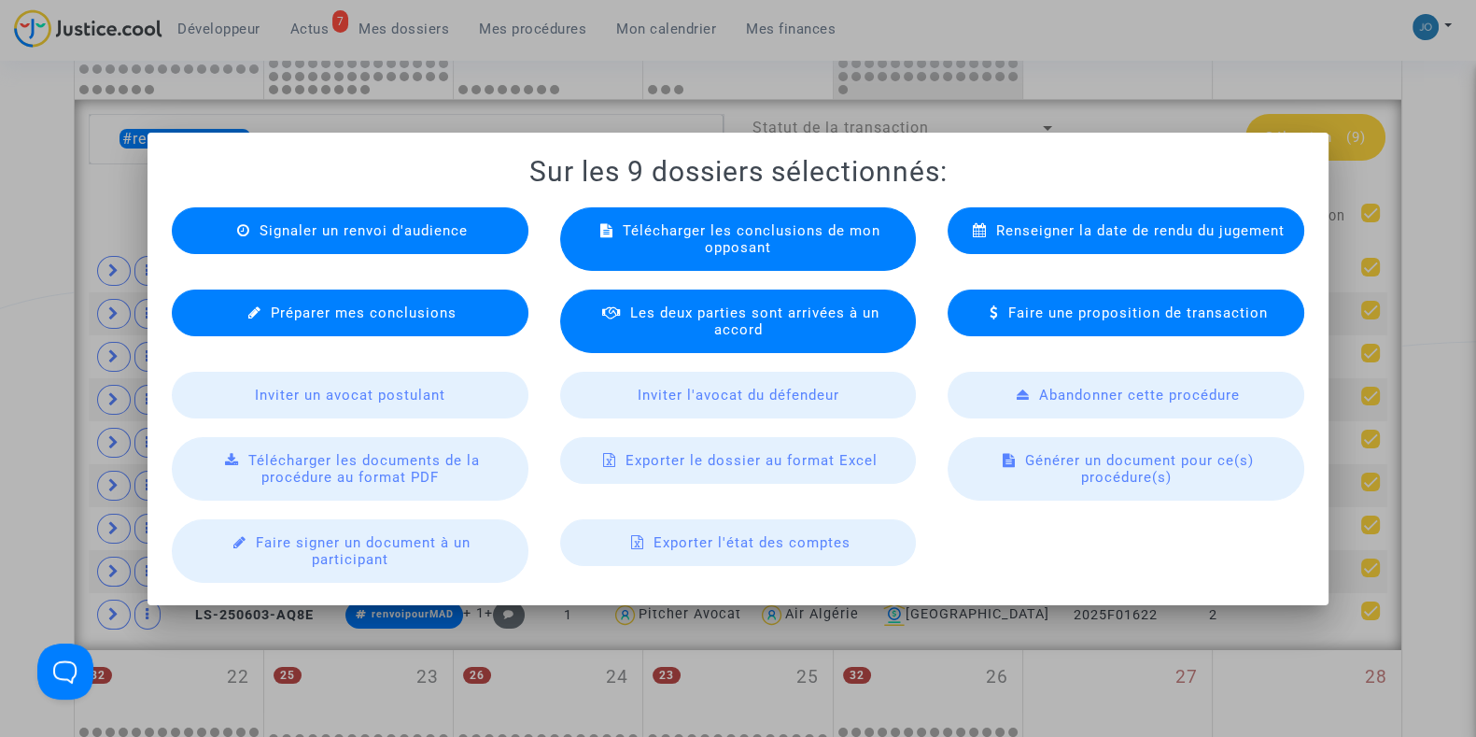
click at [780, 465] on span "Exporter le dossier au format Excel" at bounding box center [752, 460] width 252 height 17
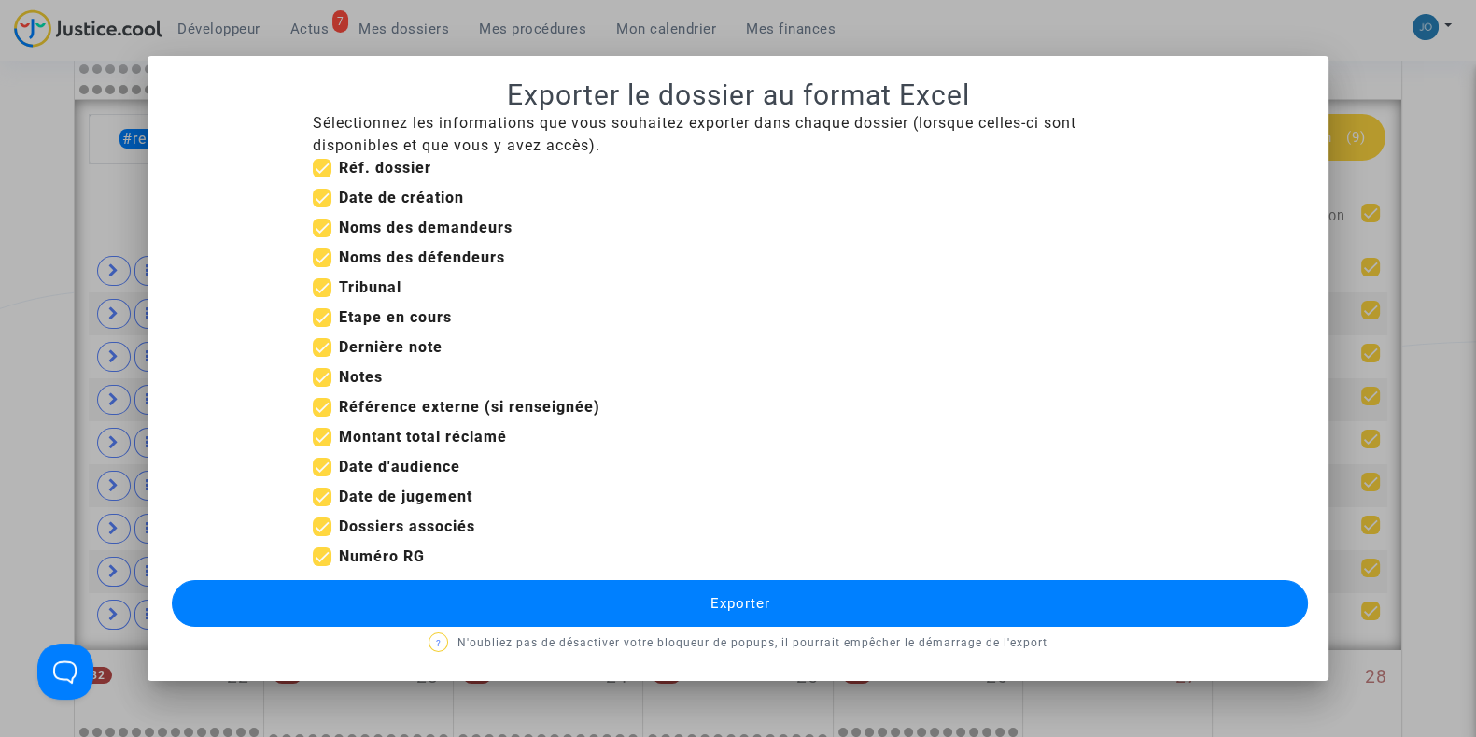
click at [746, 612] on button "Exporter" at bounding box center [740, 603] width 1136 height 47
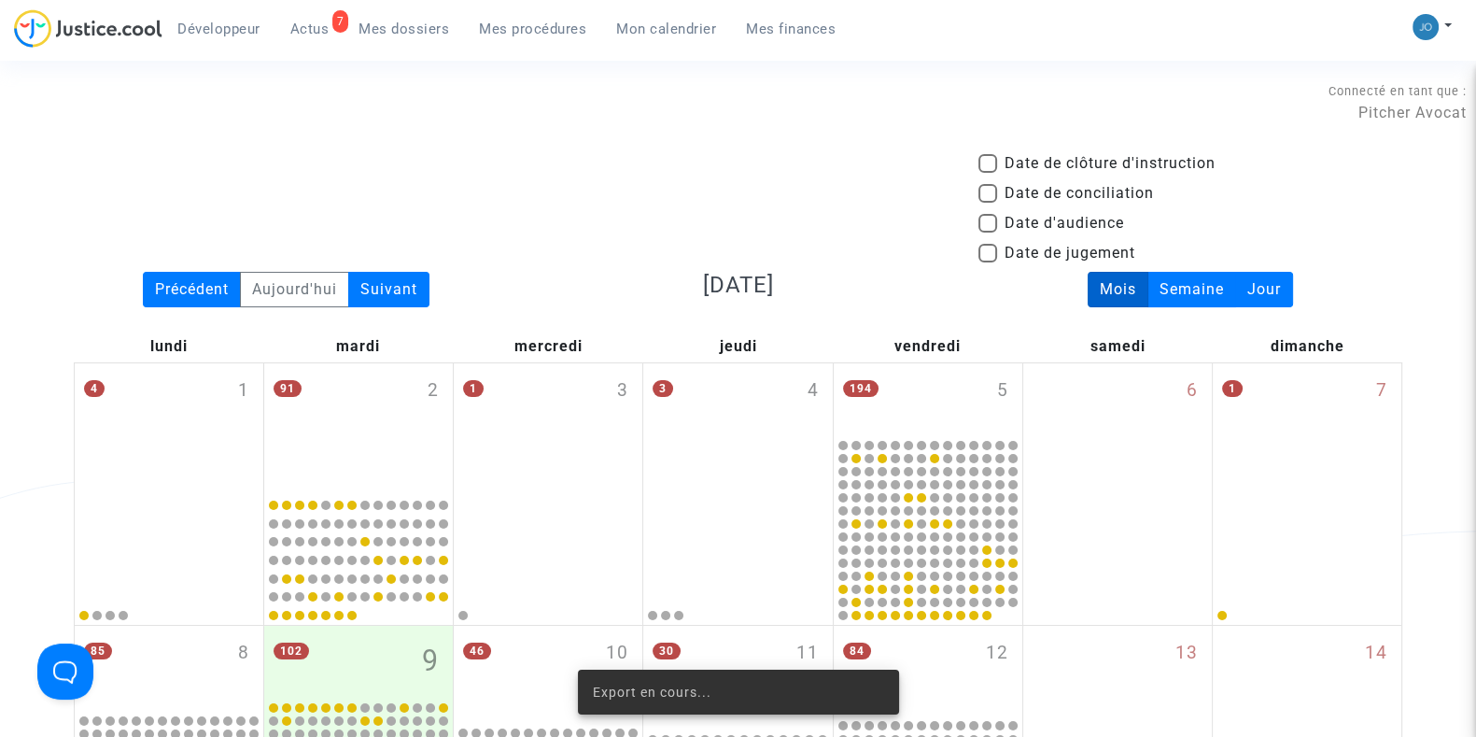
scroll to position [1010, 0]
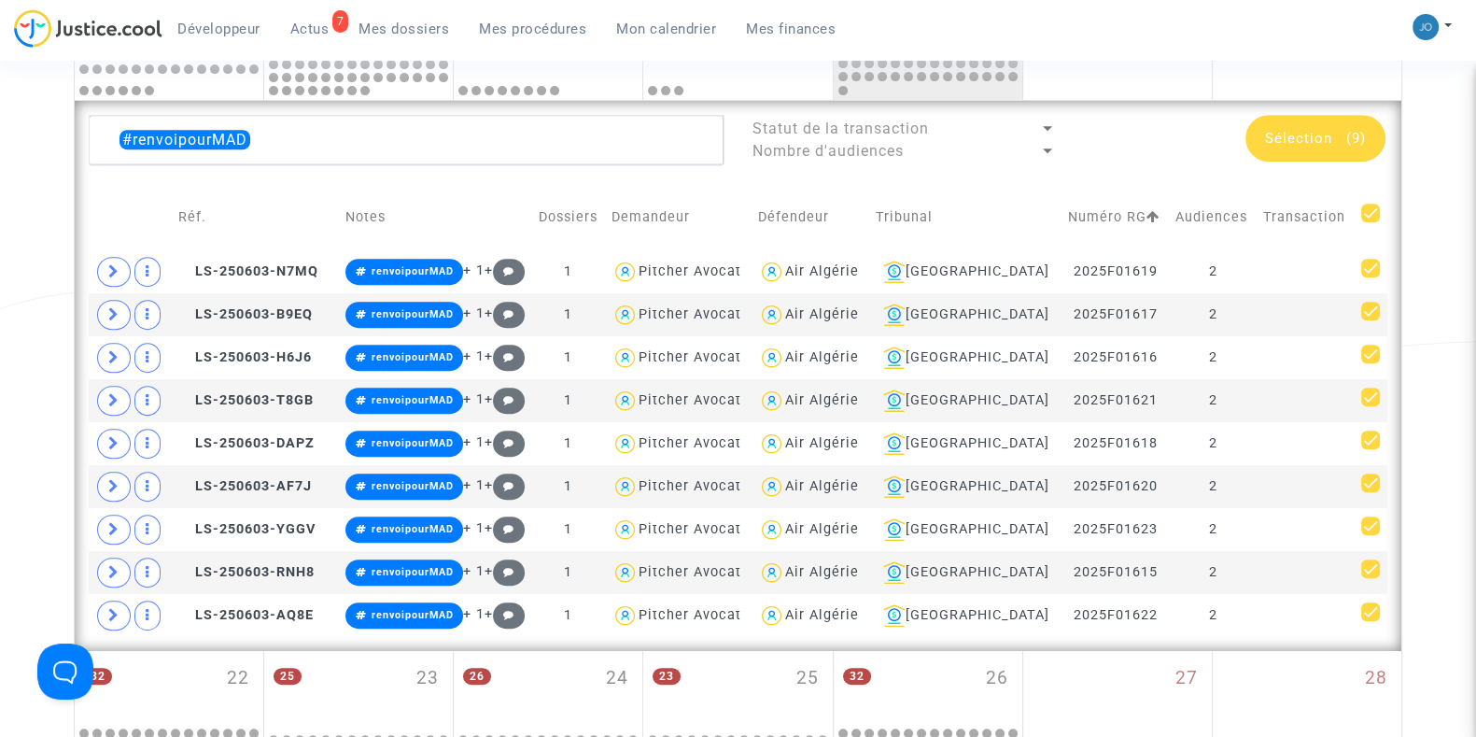
click at [34, 199] on div "Date de clôture d'instruction Date de conciliation Date d'audience Date de juge…" at bounding box center [738, 93] width 1476 height 1903
click at [1467, 609] on div "Date de clôture d'instruction Date de conciliation Date d'audience Date de juge…" at bounding box center [738, 93] width 1476 height 1903
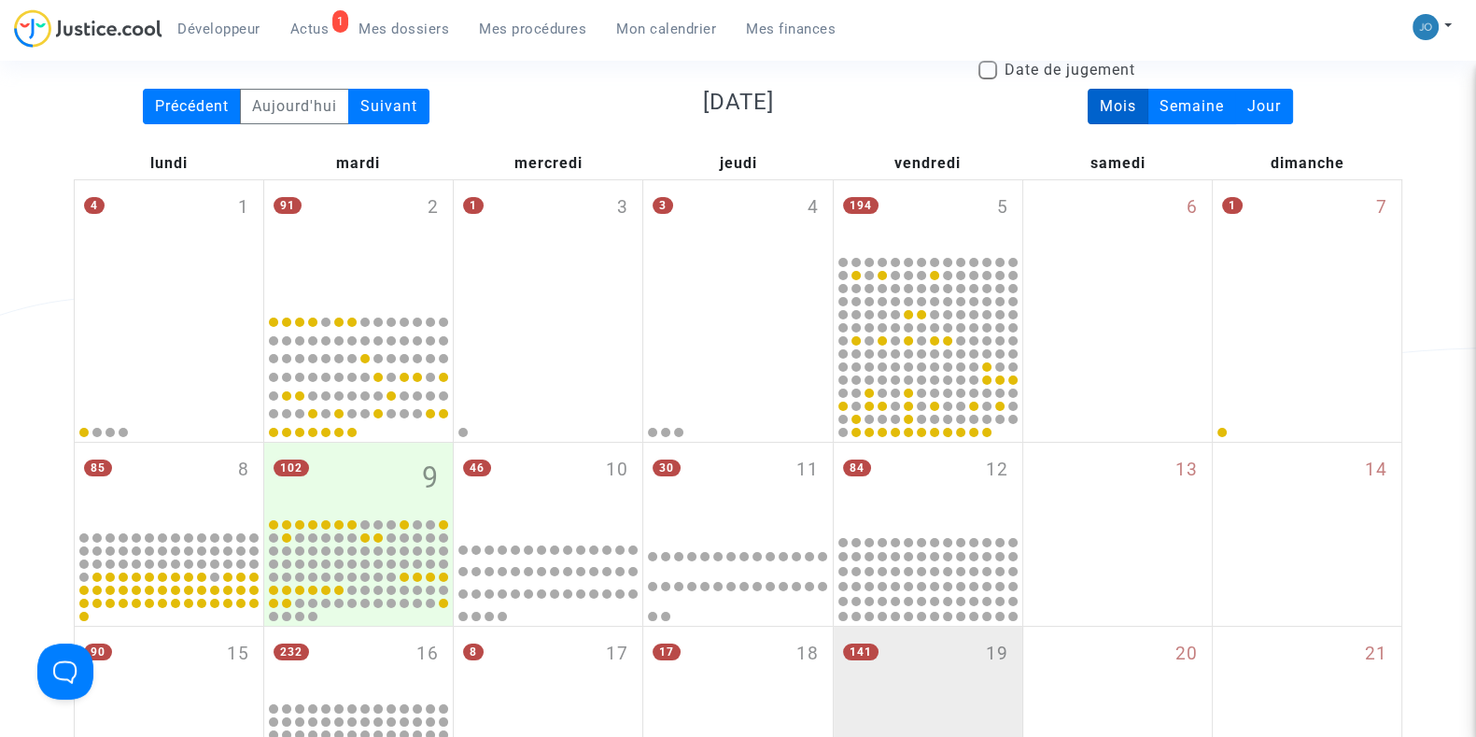
scroll to position [0, 0]
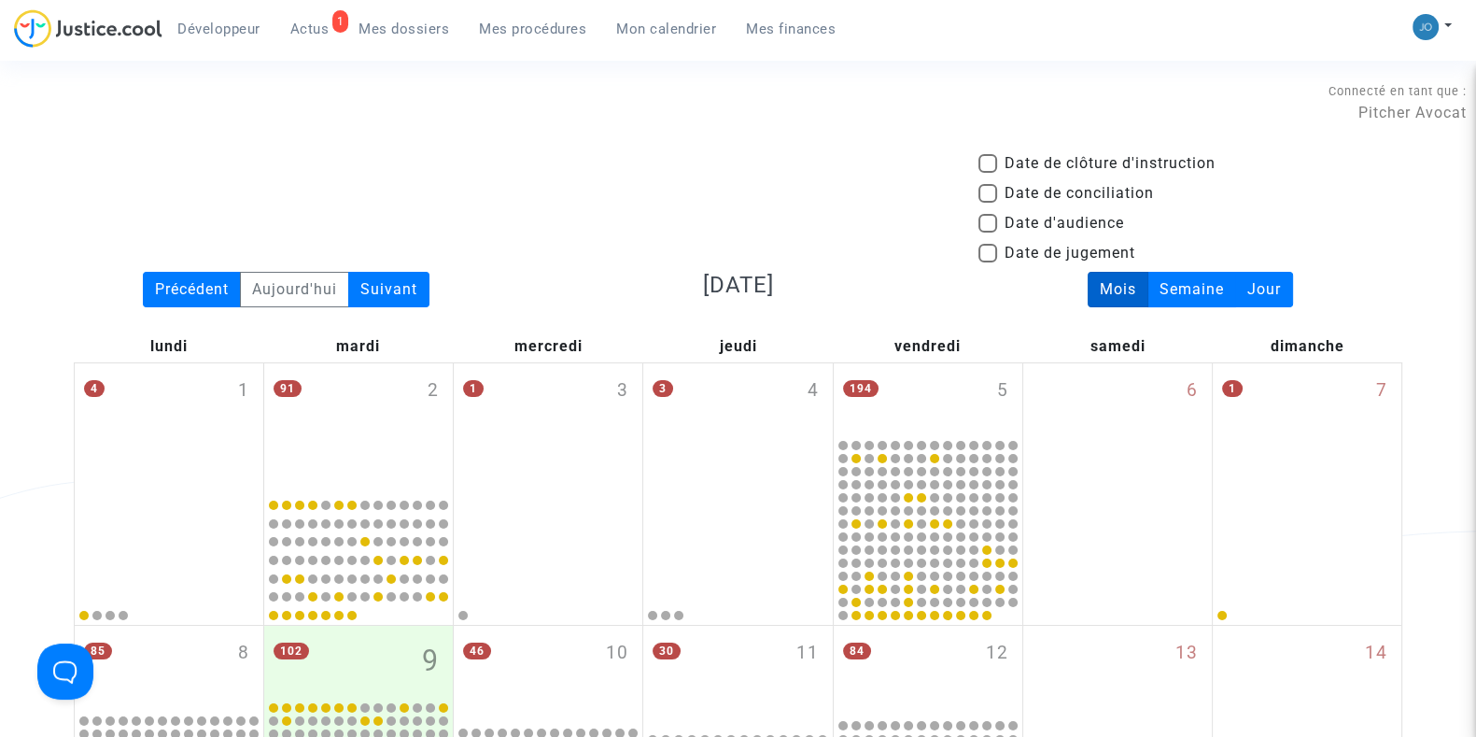
click at [668, 123] on div "Connecté en tant que : Pitcher Avocat" at bounding box center [733, 101] width 1467 height 45
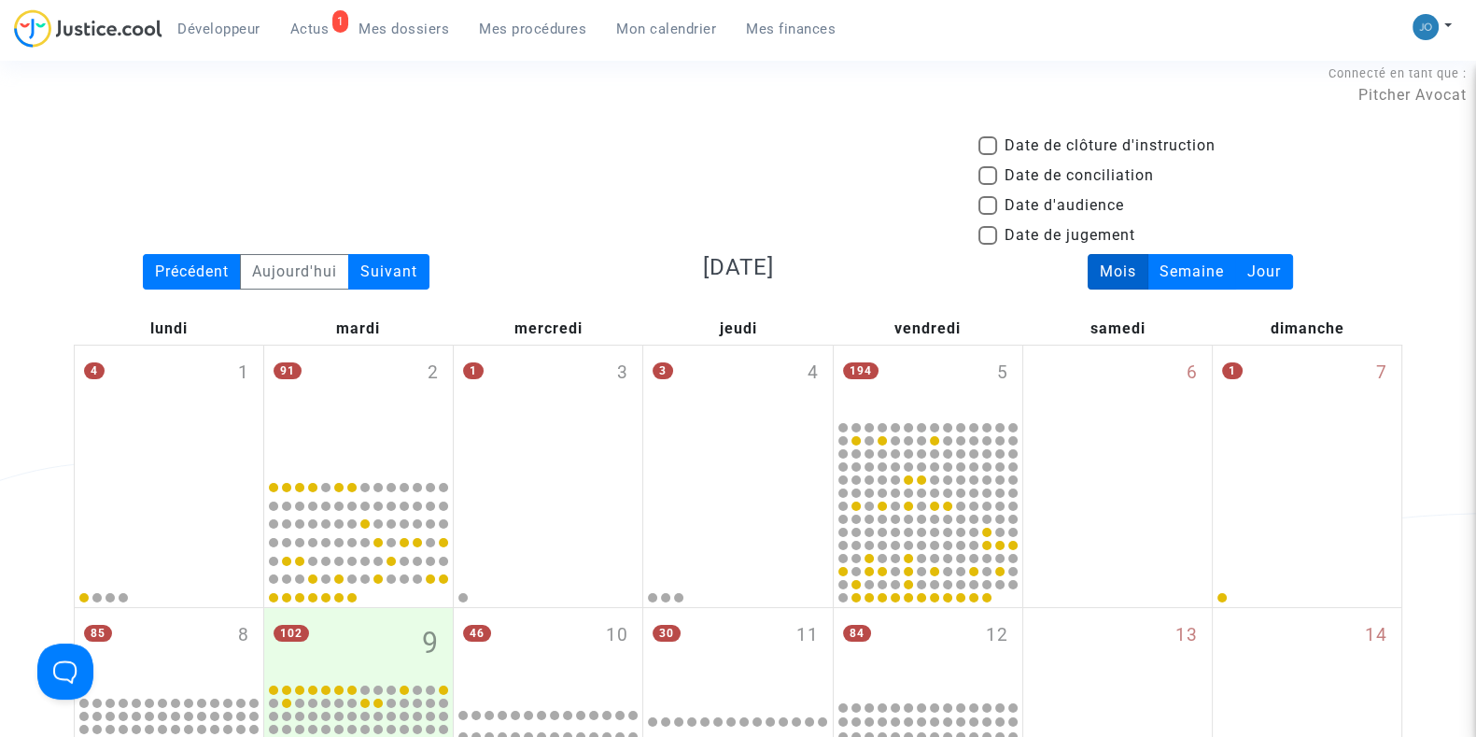
scroll to position [22, 0]
